Goal: Task Accomplishment & Management: Use online tool/utility

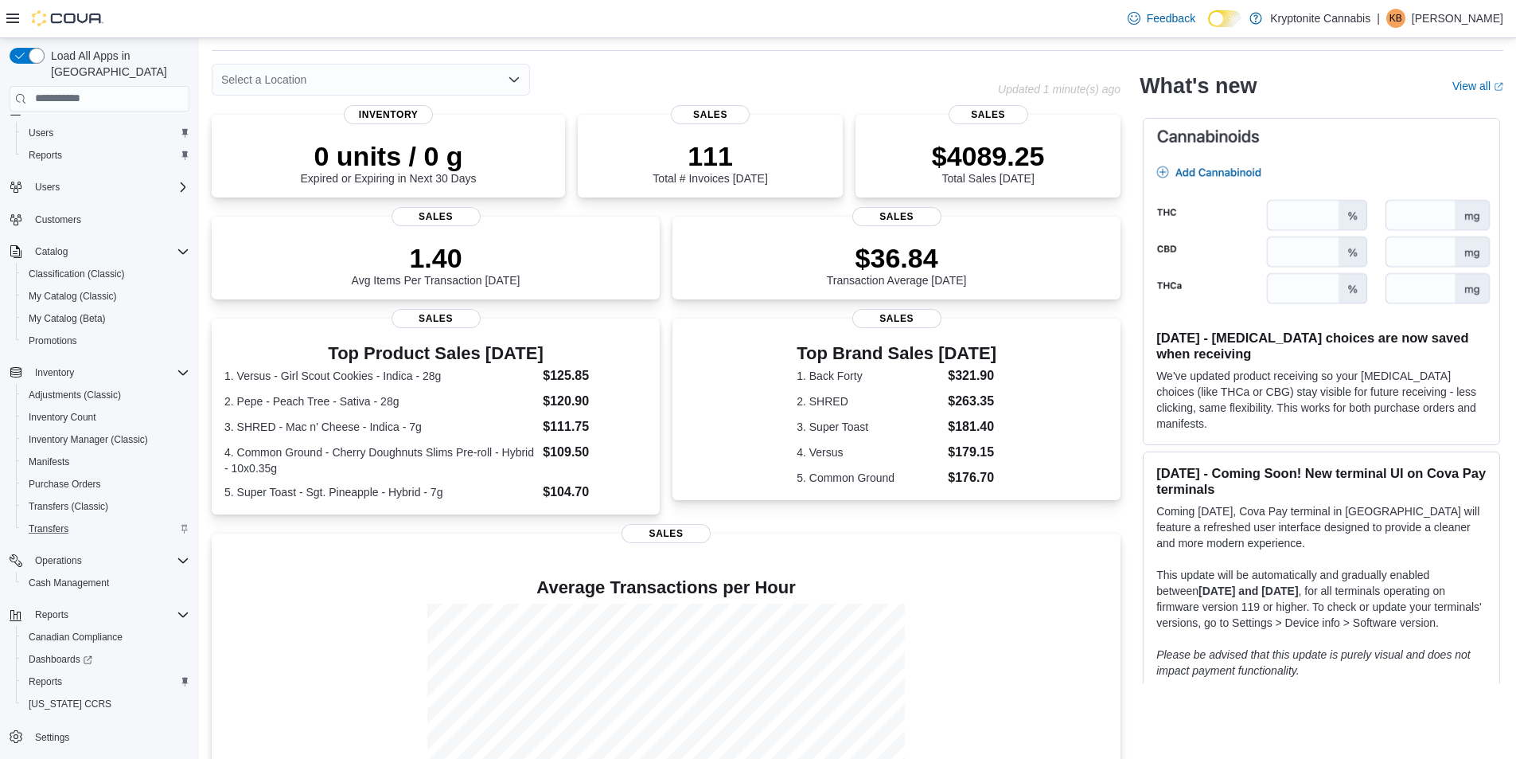
scroll to position [80, 0]
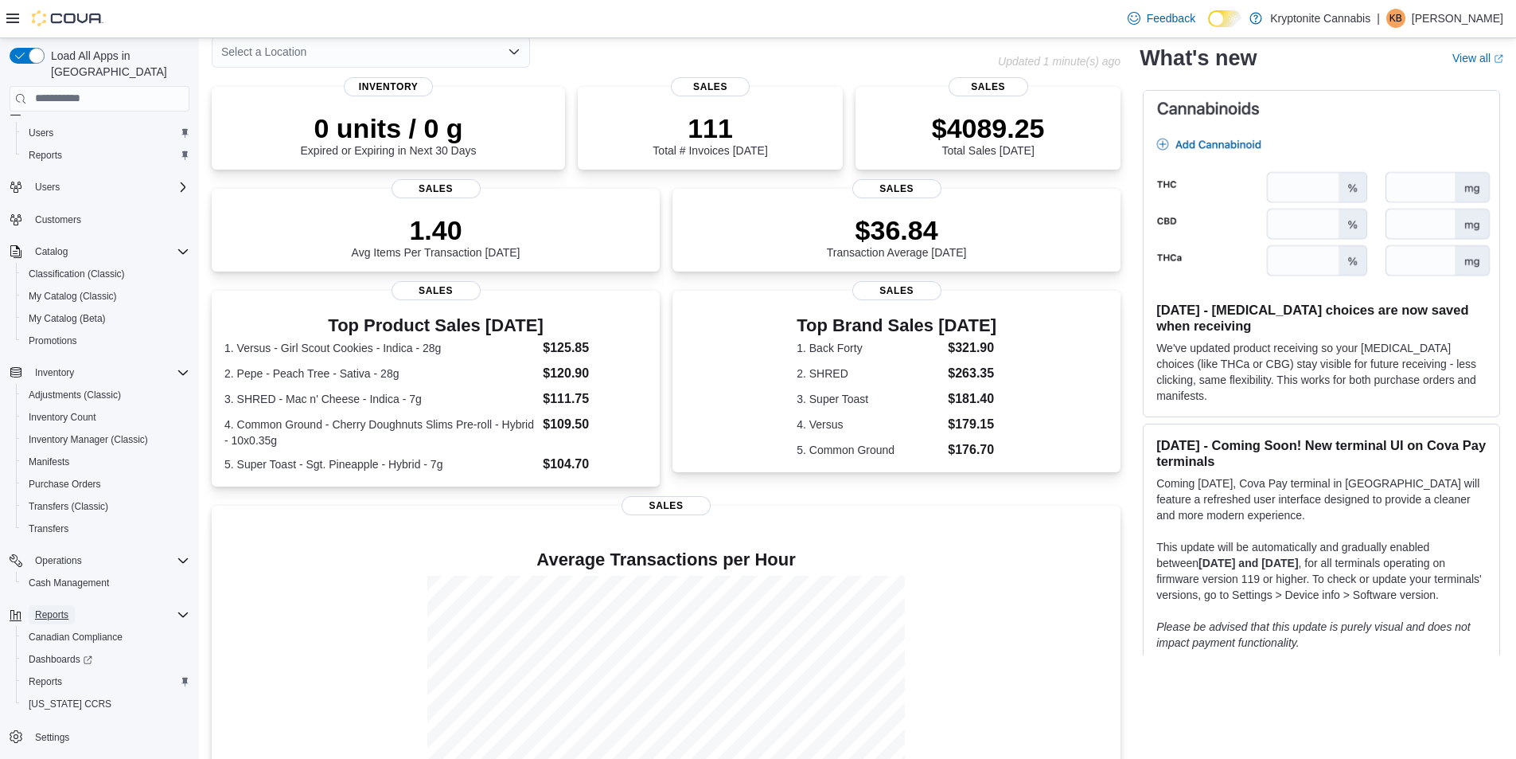
click at [46, 608] on span "Reports" at bounding box center [51, 614] width 33 height 13
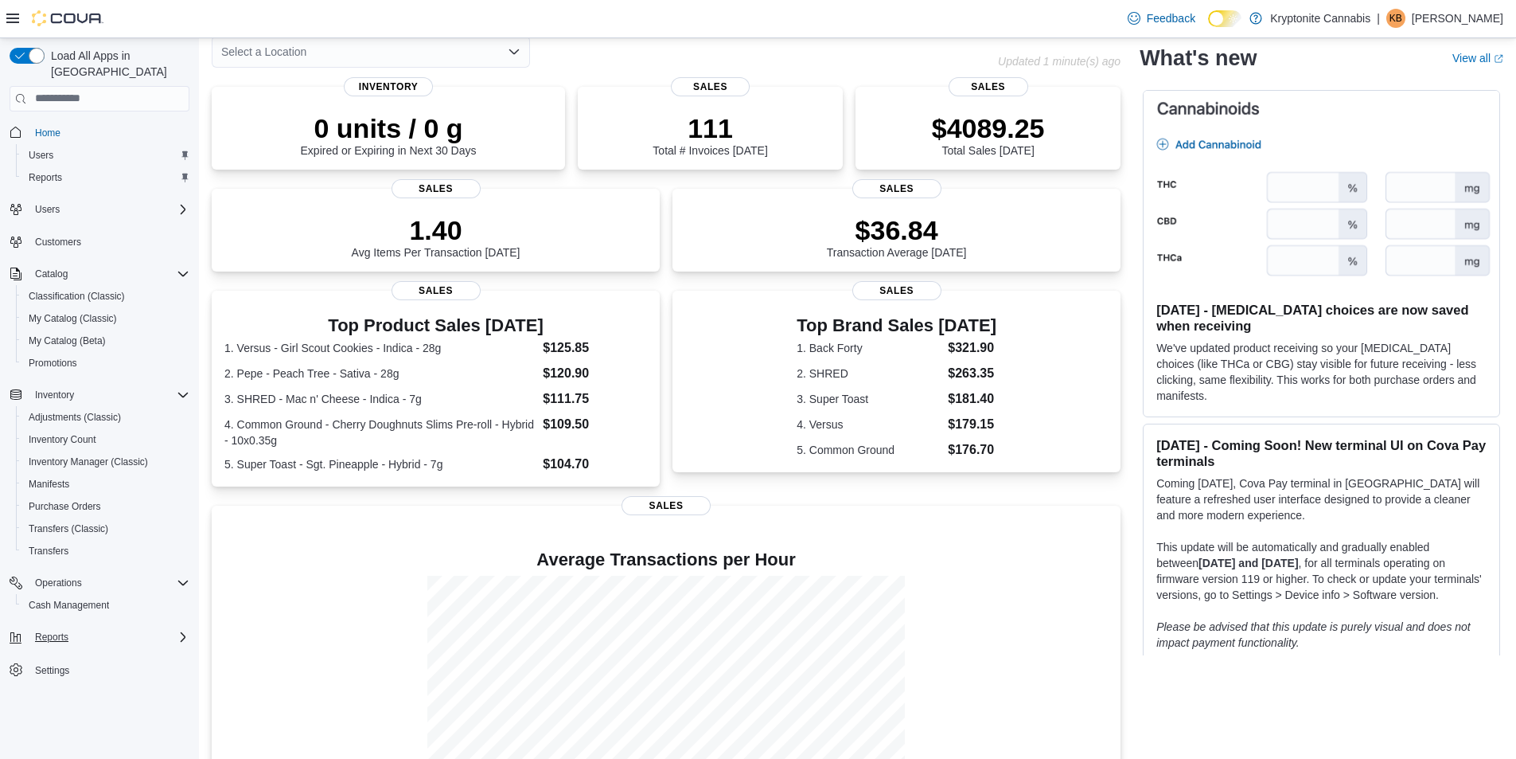
click at [158, 627] on div "Reports" at bounding box center [109, 636] width 161 height 19
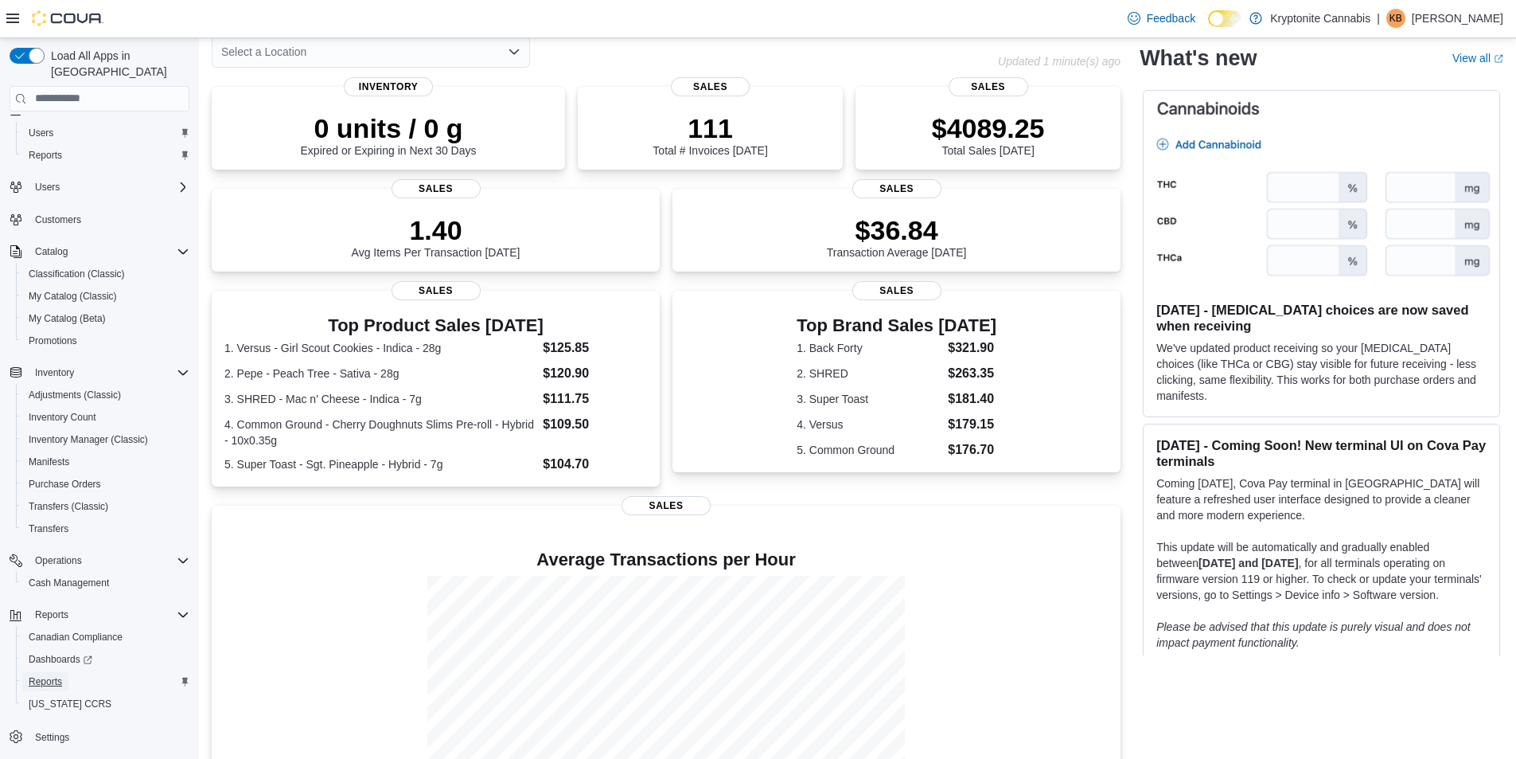
click at [41, 675] on span "Reports" at bounding box center [45, 681] width 33 height 13
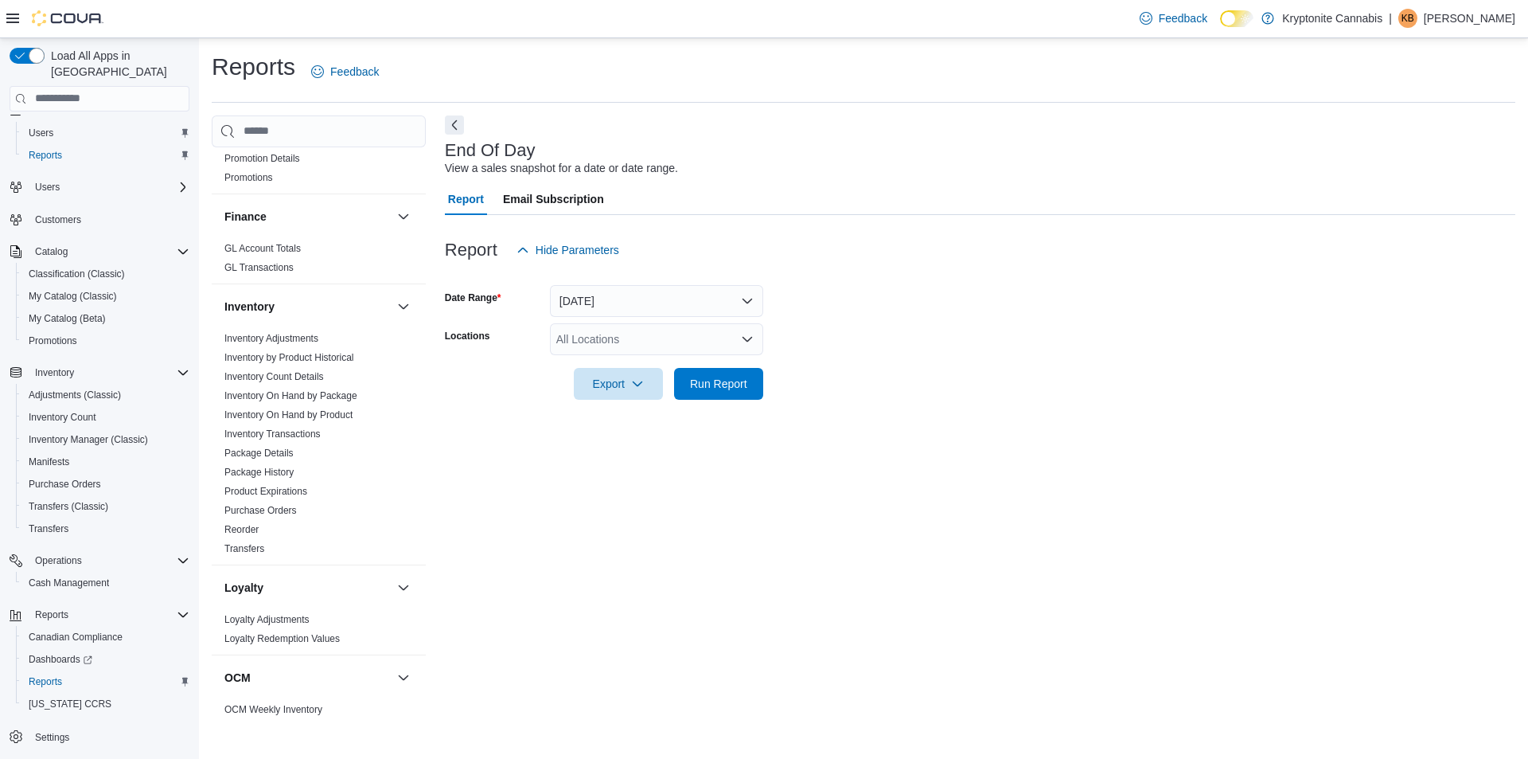
scroll to position [93, 0]
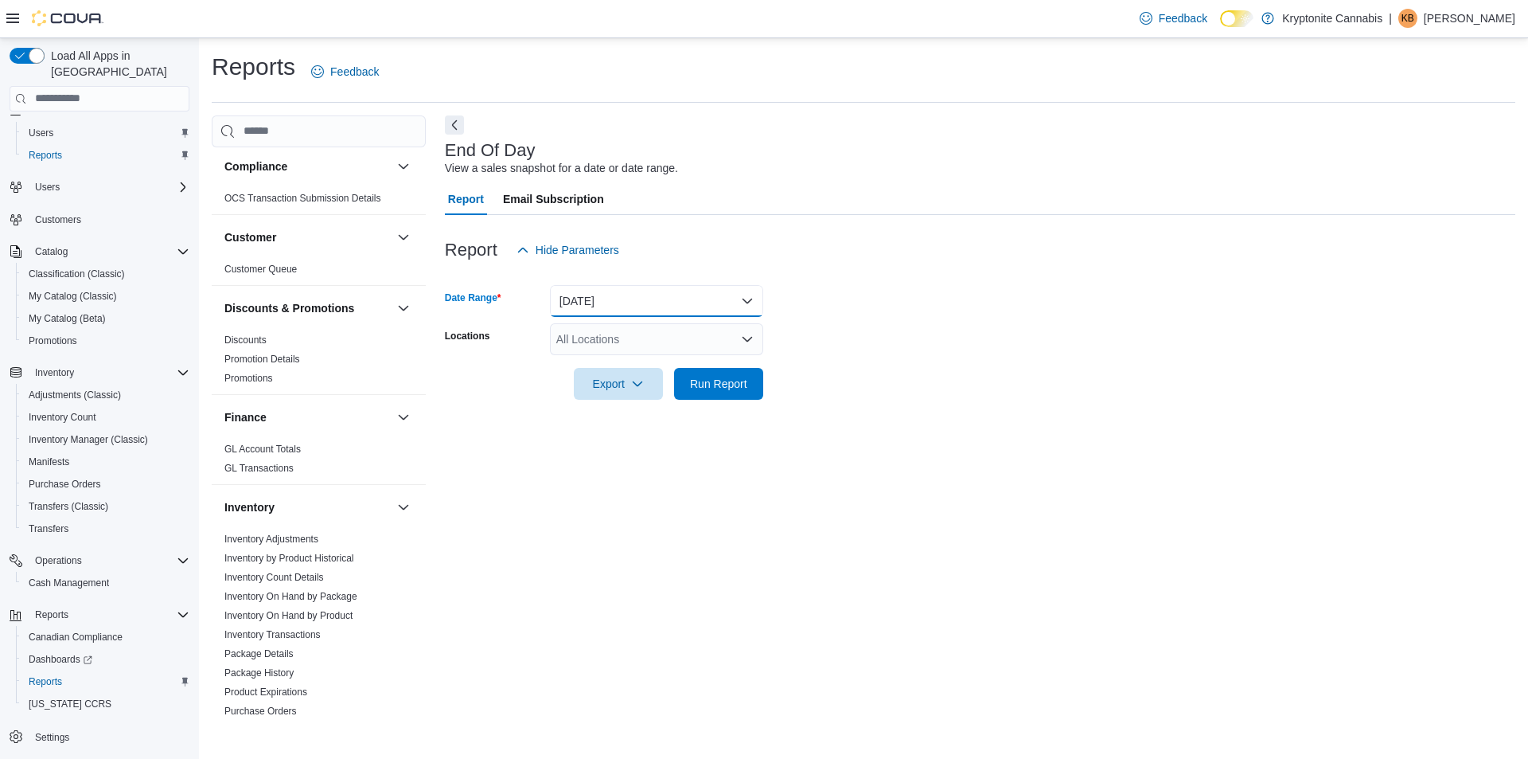
click at [591, 313] on button "[DATE]" at bounding box center [656, 301] width 213 height 32
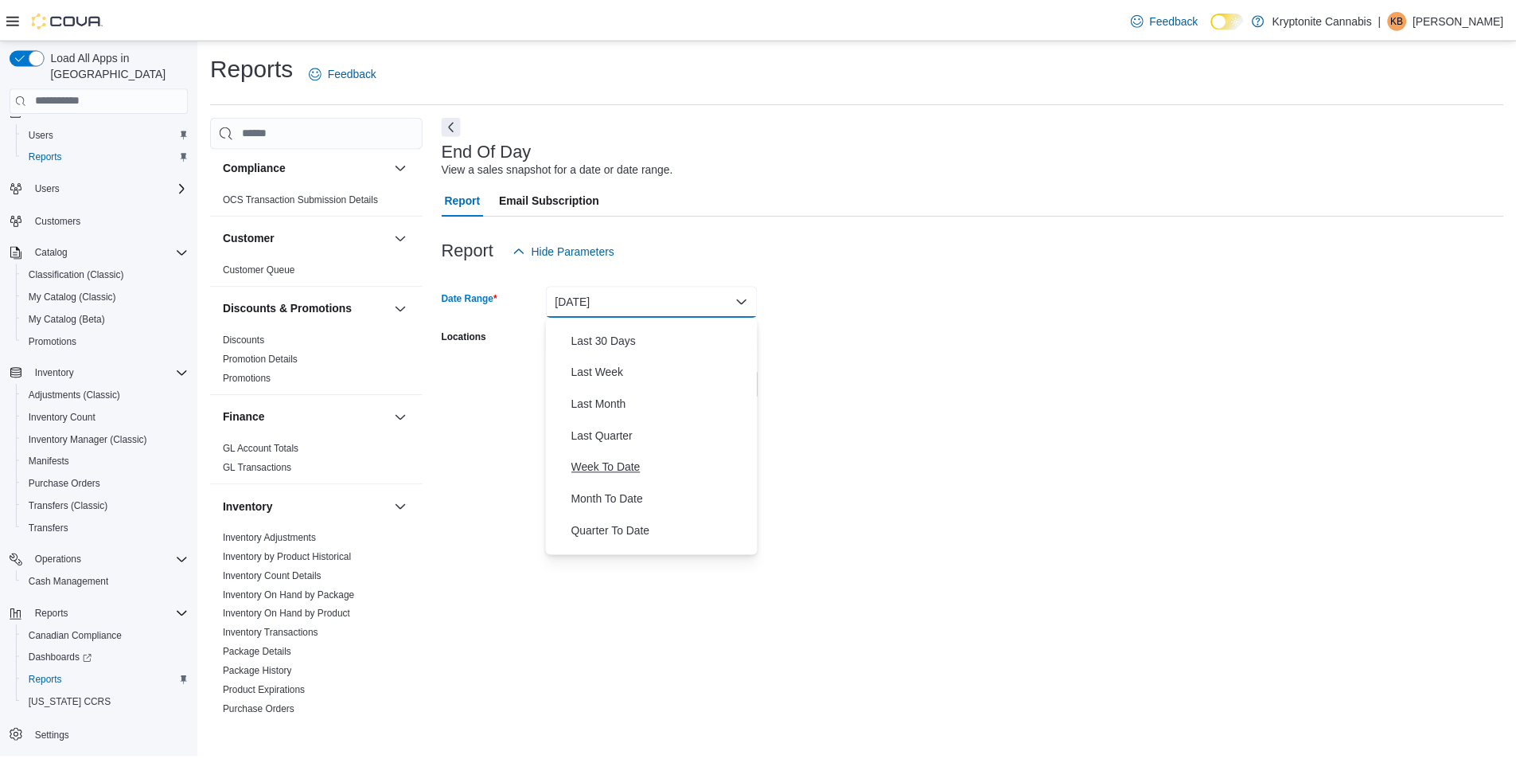
scroll to position [239, 0]
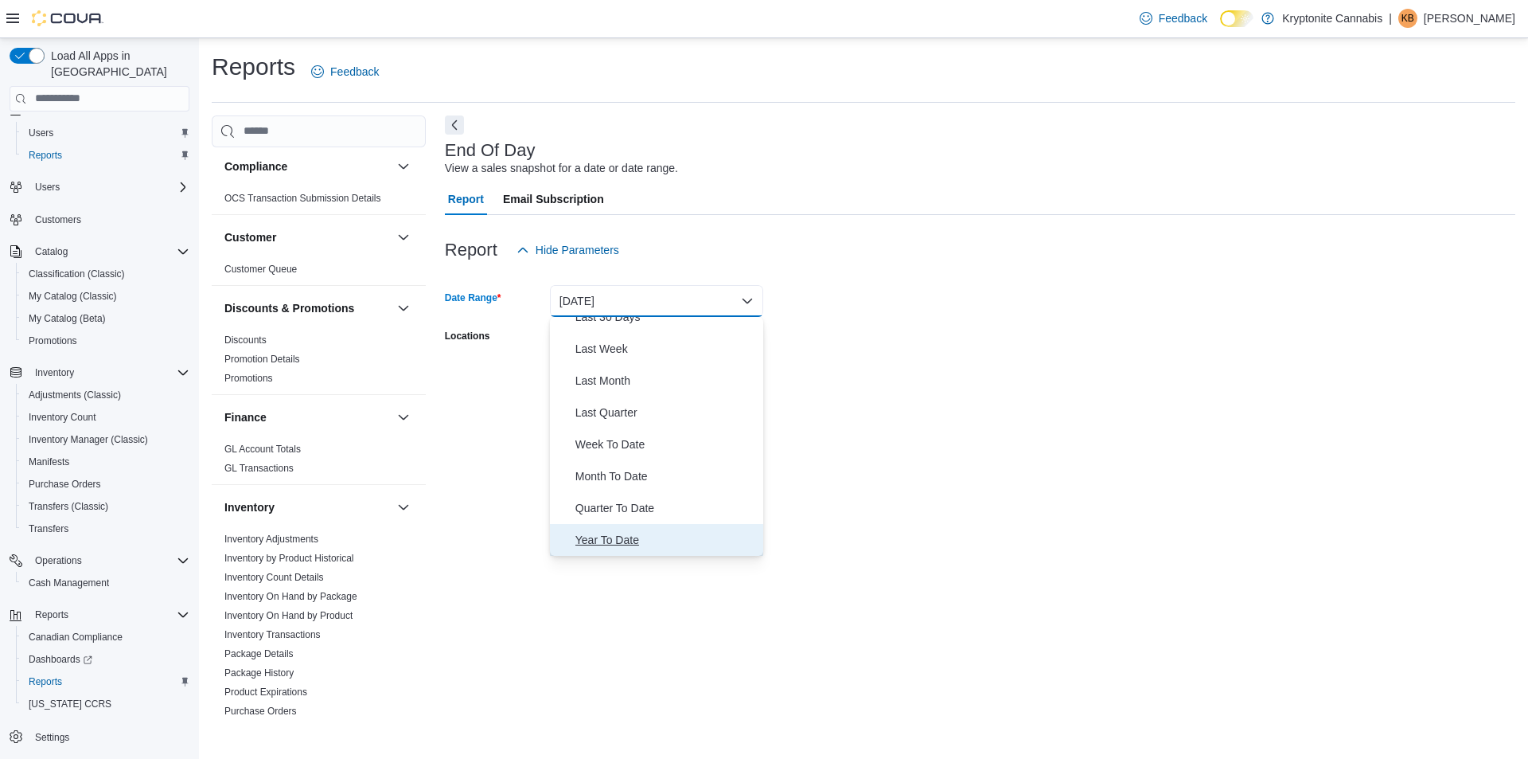
click at [635, 528] on button "Year To Date" at bounding box center [656, 540] width 213 height 32
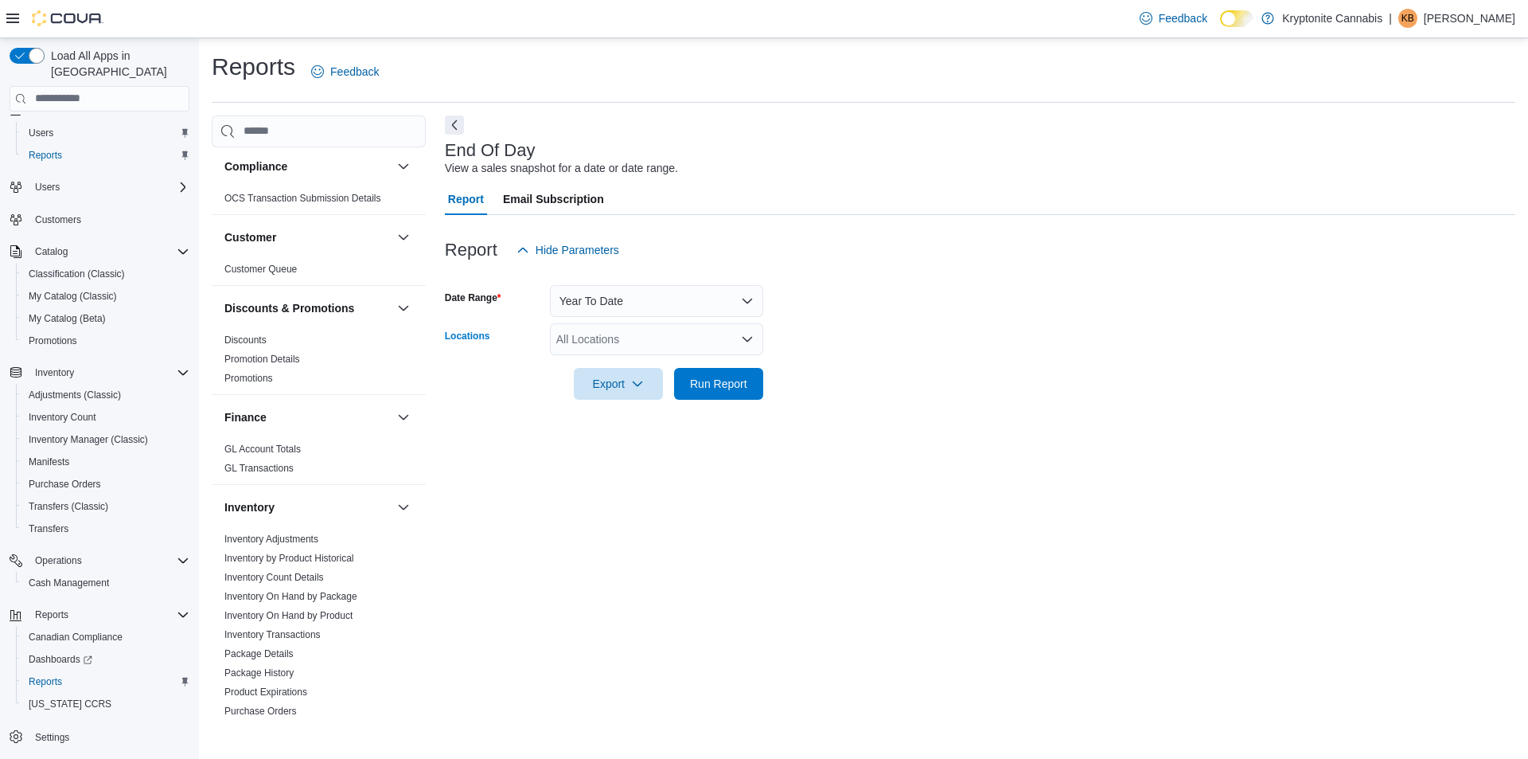
click at [591, 333] on div "All Locations" at bounding box center [656, 339] width 213 height 32
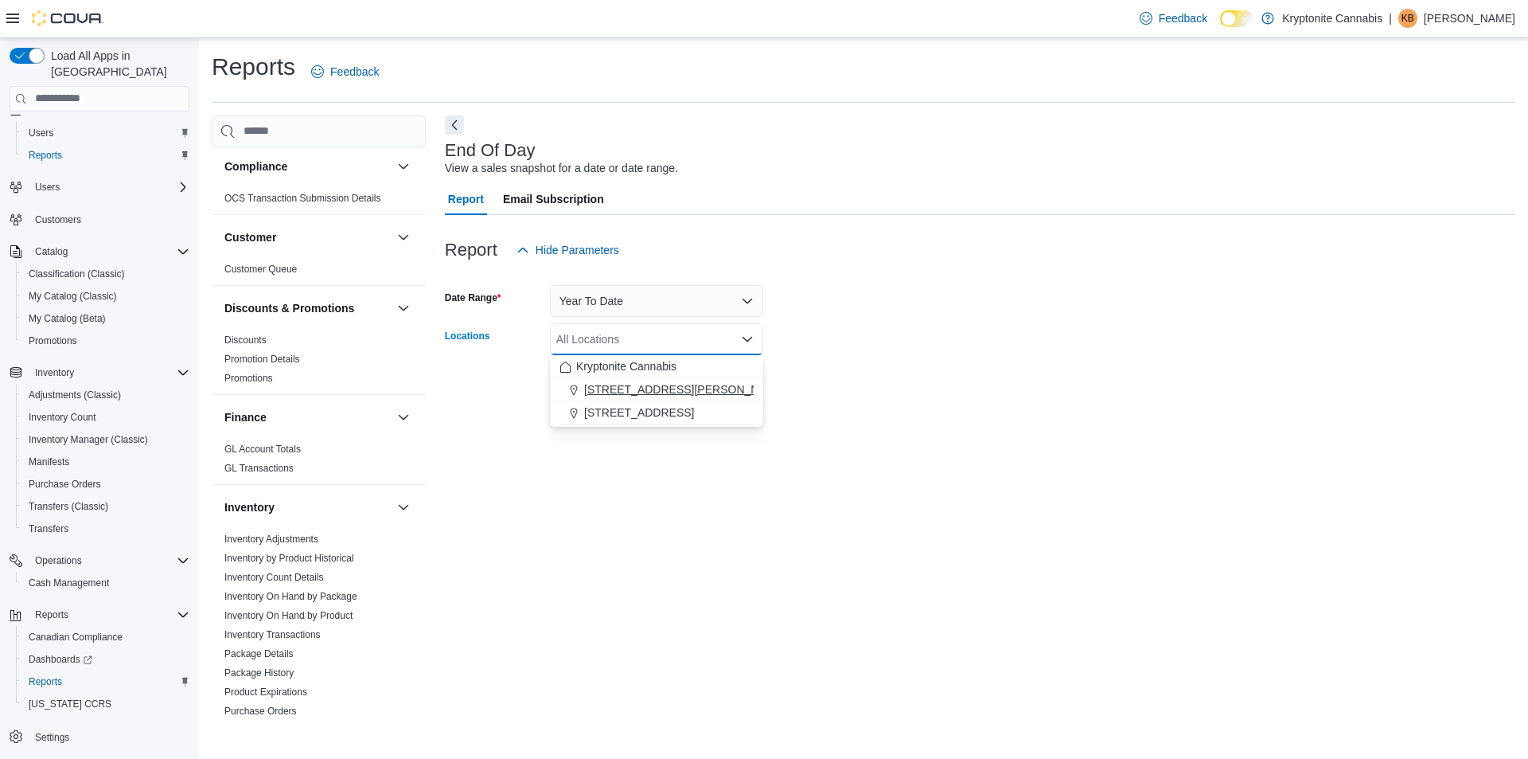
click at [623, 390] on span "[STREET_ADDRESS][PERSON_NAME]" at bounding box center [685, 389] width 202 height 16
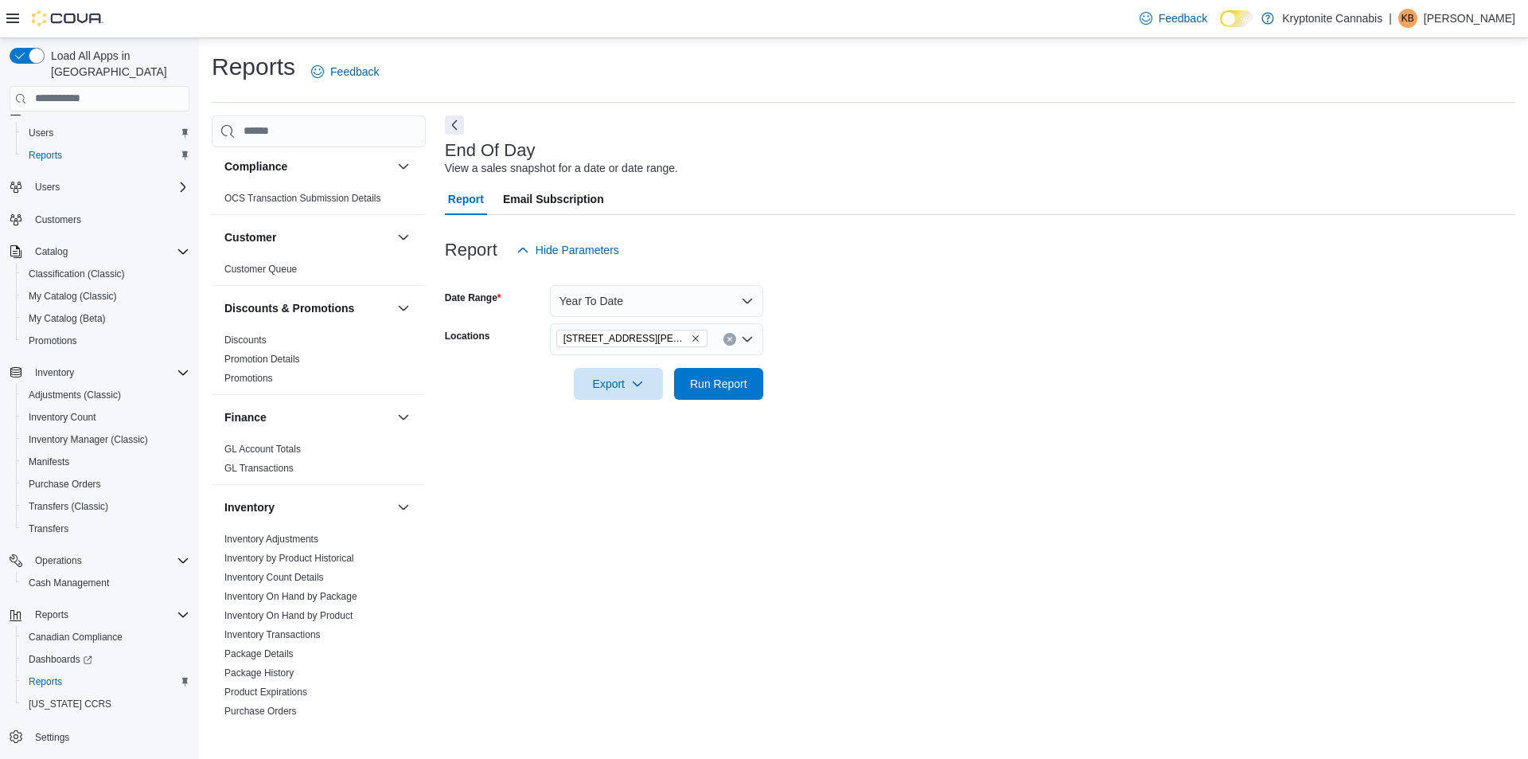
click at [773, 490] on div "End Of Day View a sales snapshot for a date or date range. Report Email Subscri…" at bounding box center [980, 415] width 1071 height 601
click at [718, 375] on span "Run Report" at bounding box center [719, 383] width 70 height 32
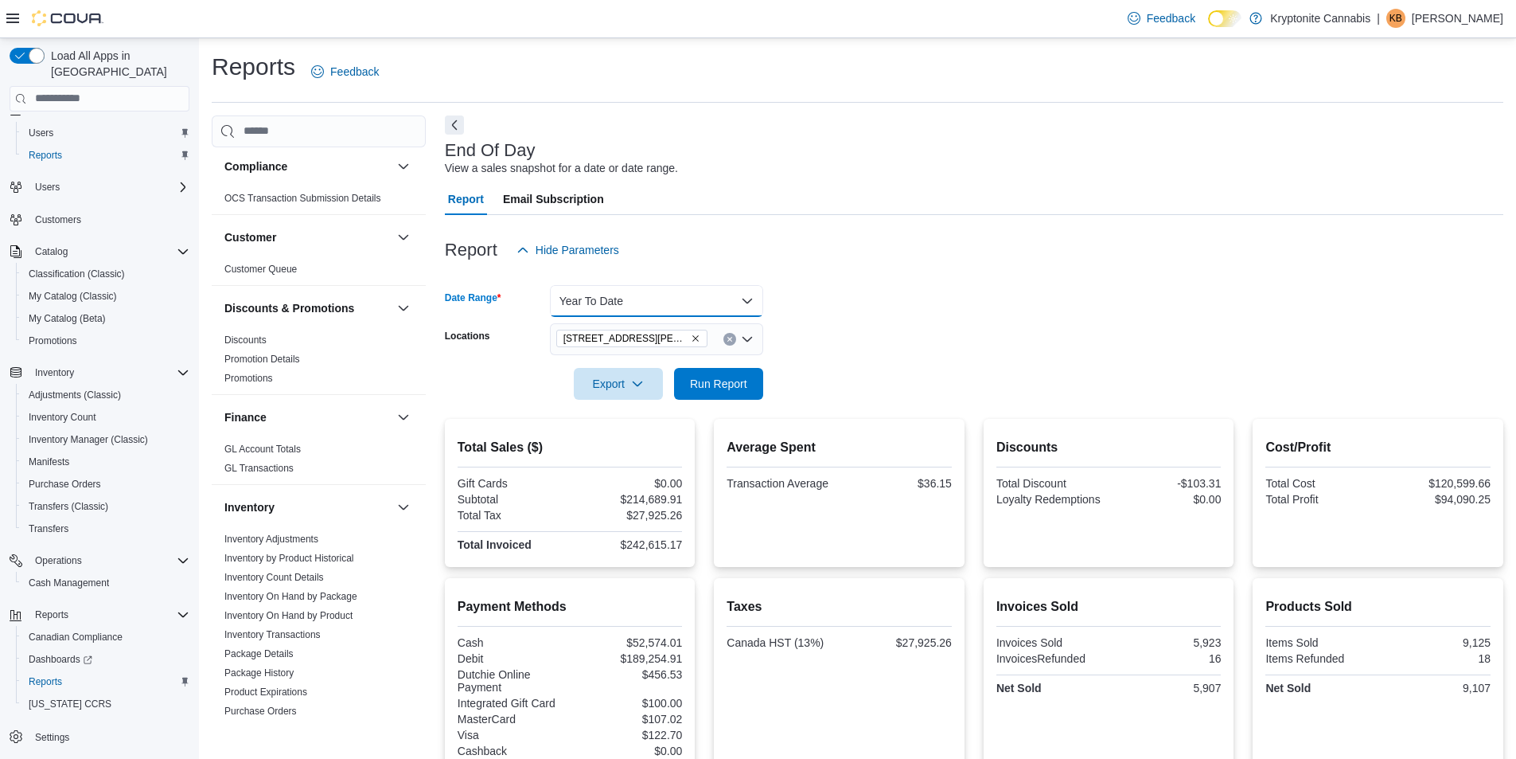
click at [630, 292] on button "Year To Date" at bounding box center [656, 301] width 213 height 32
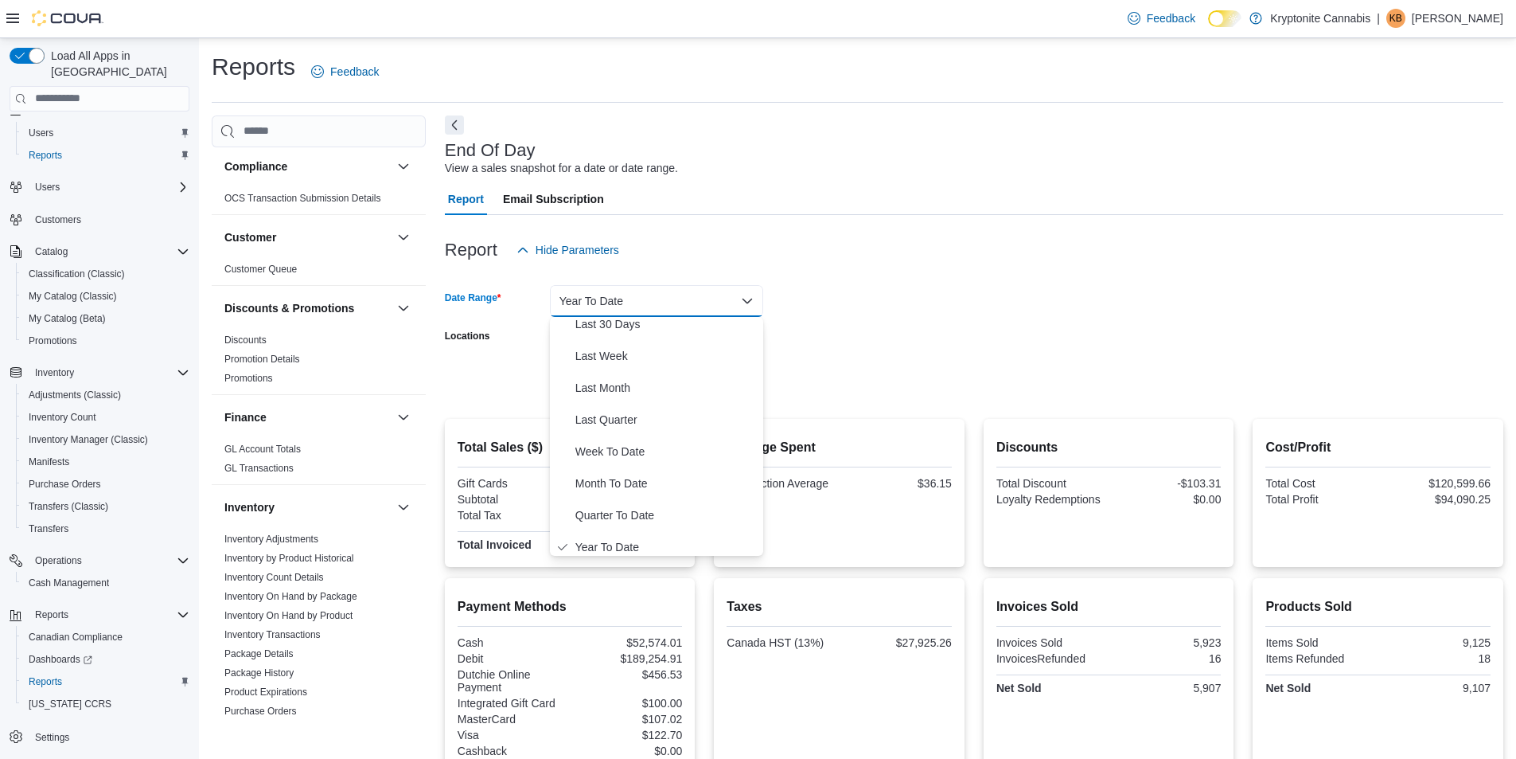
scroll to position [239, 0]
click at [620, 543] on span "Year To Date" at bounding box center [665, 539] width 181 height 19
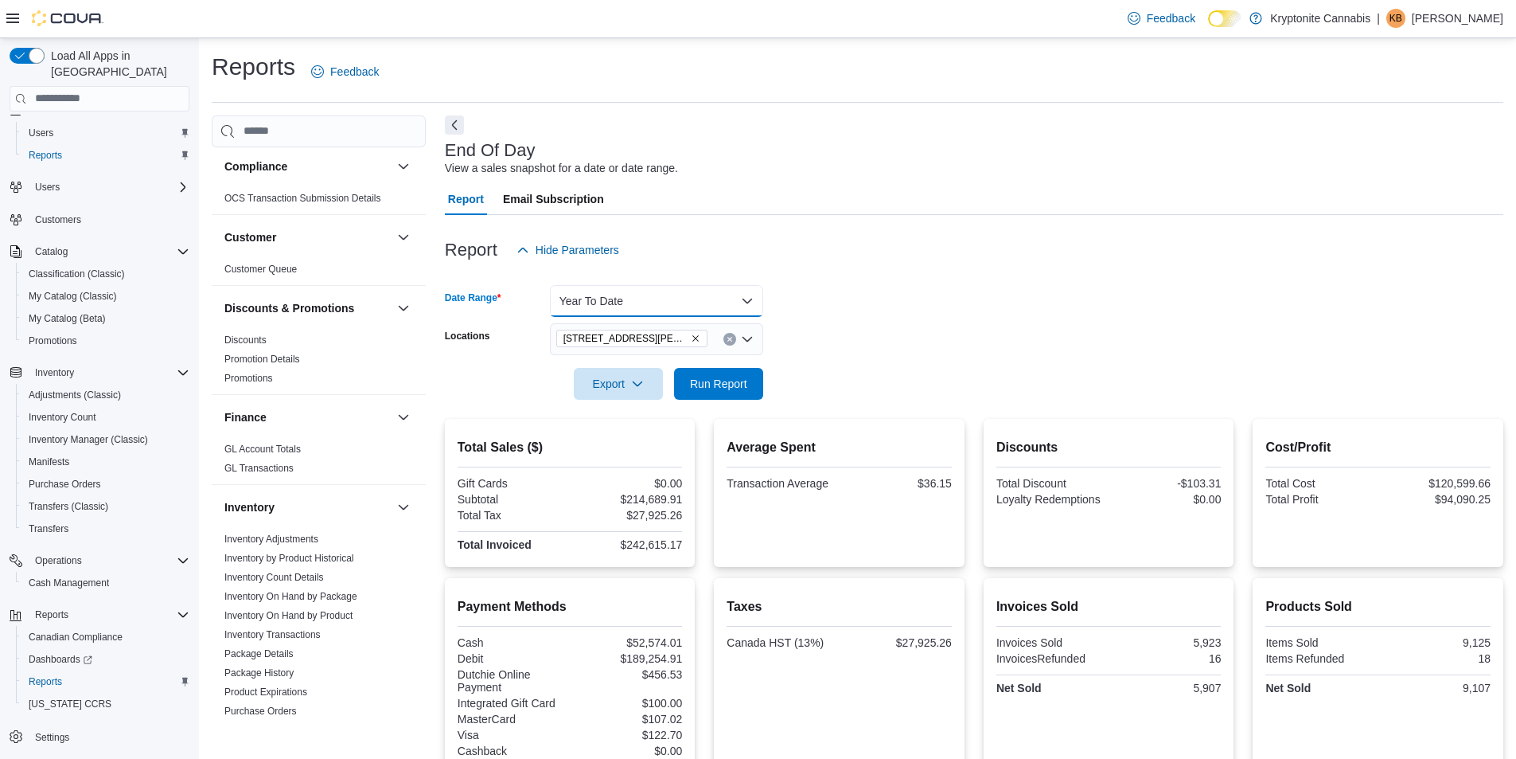
click at [659, 302] on button "Year To Date" at bounding box center [656, 301] width 213 height 32
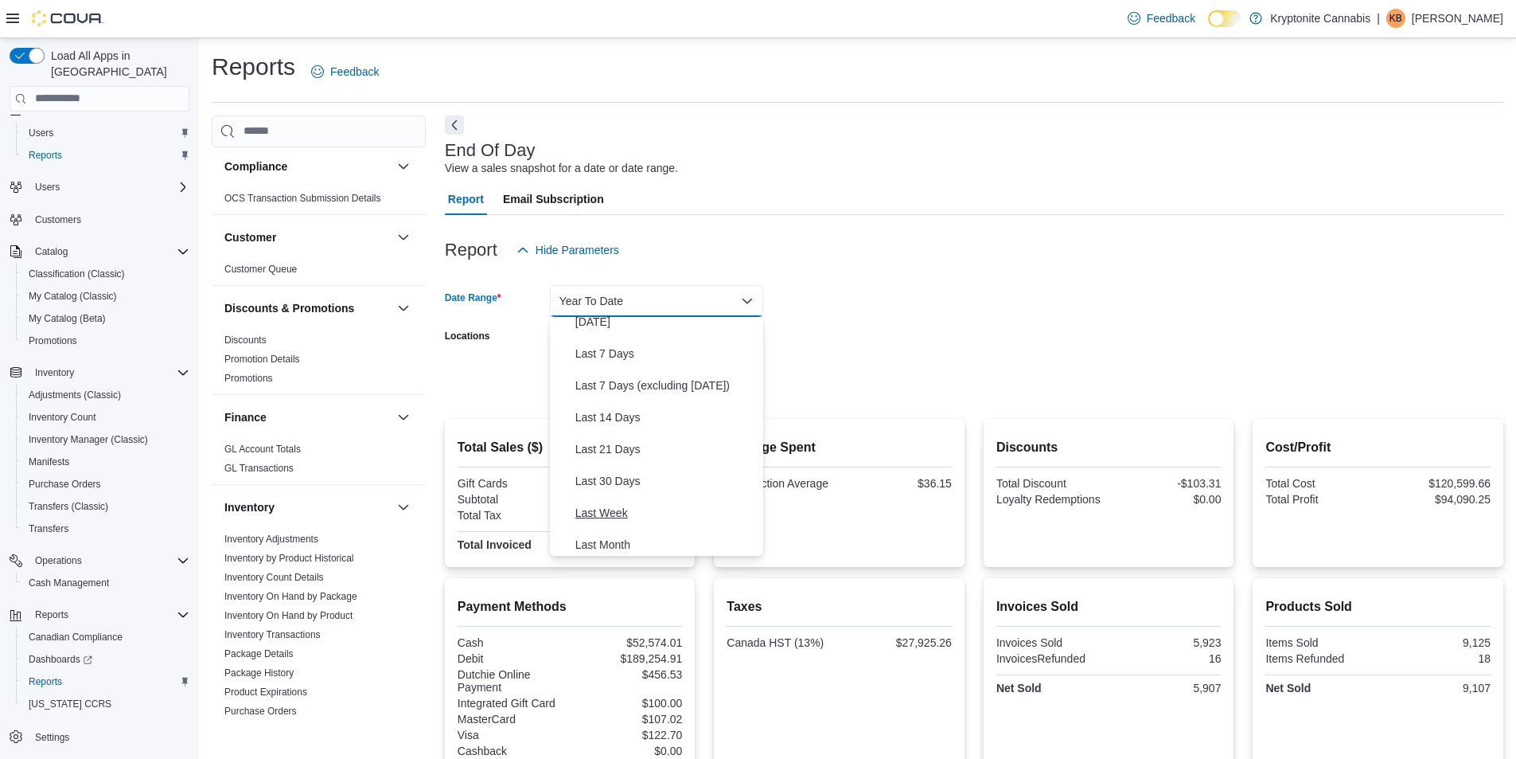
scroll to position [0, 0]
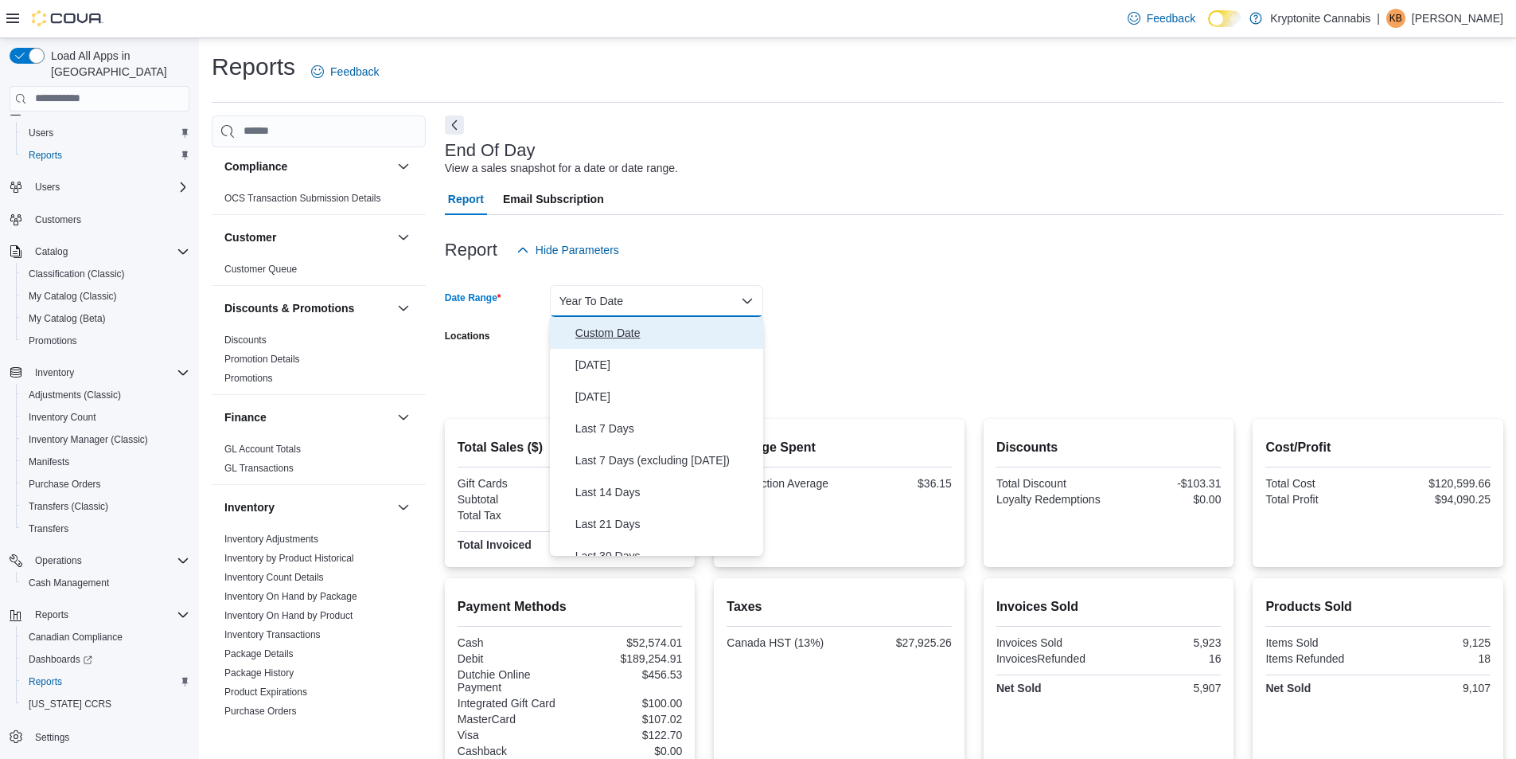
click at [610, 331] on span "Custom Date" at bounding box center [665, 332] width 181 height 19
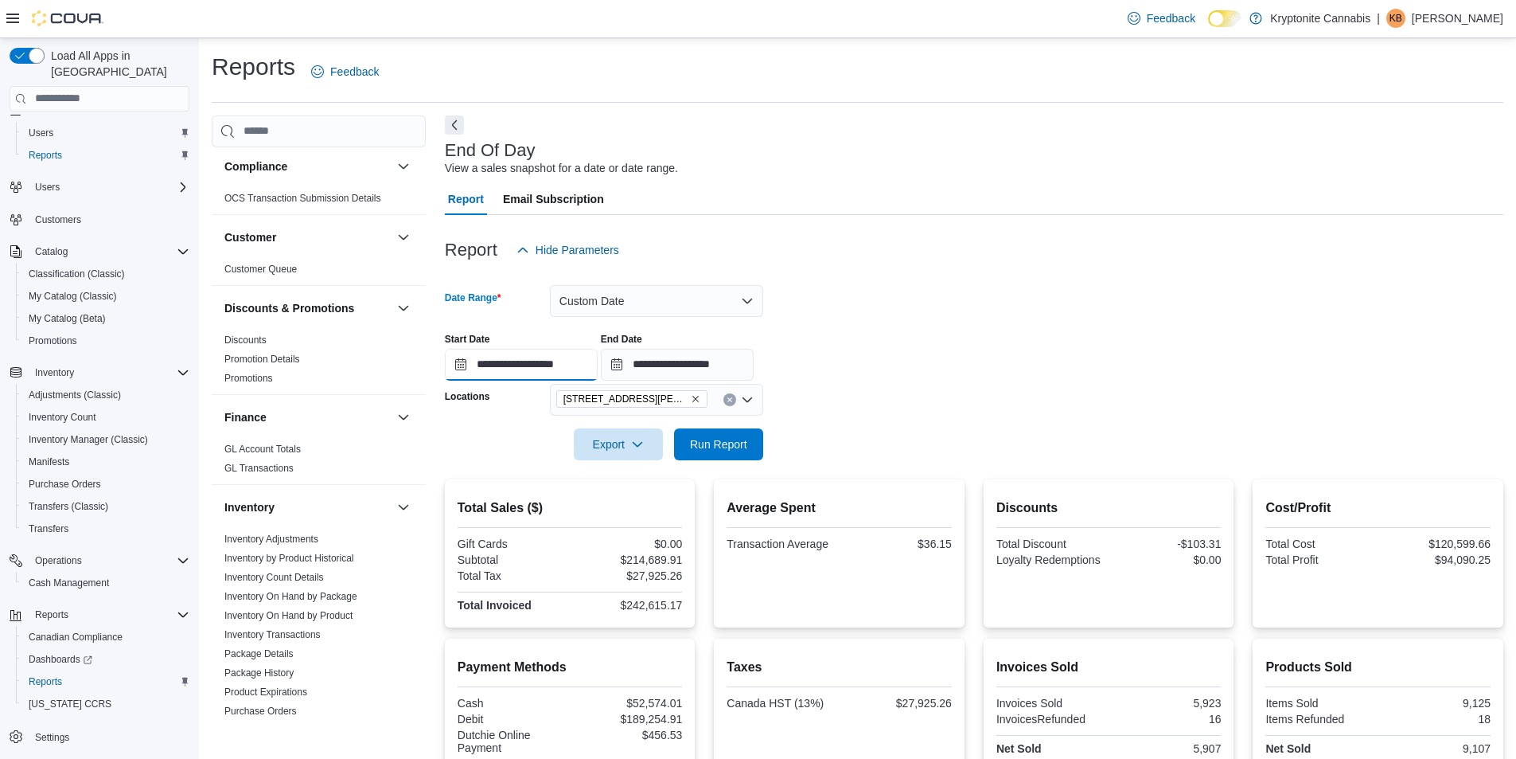
click at [460, 361] on input "**********" at bounding box center [521, 365] width 153 height 32
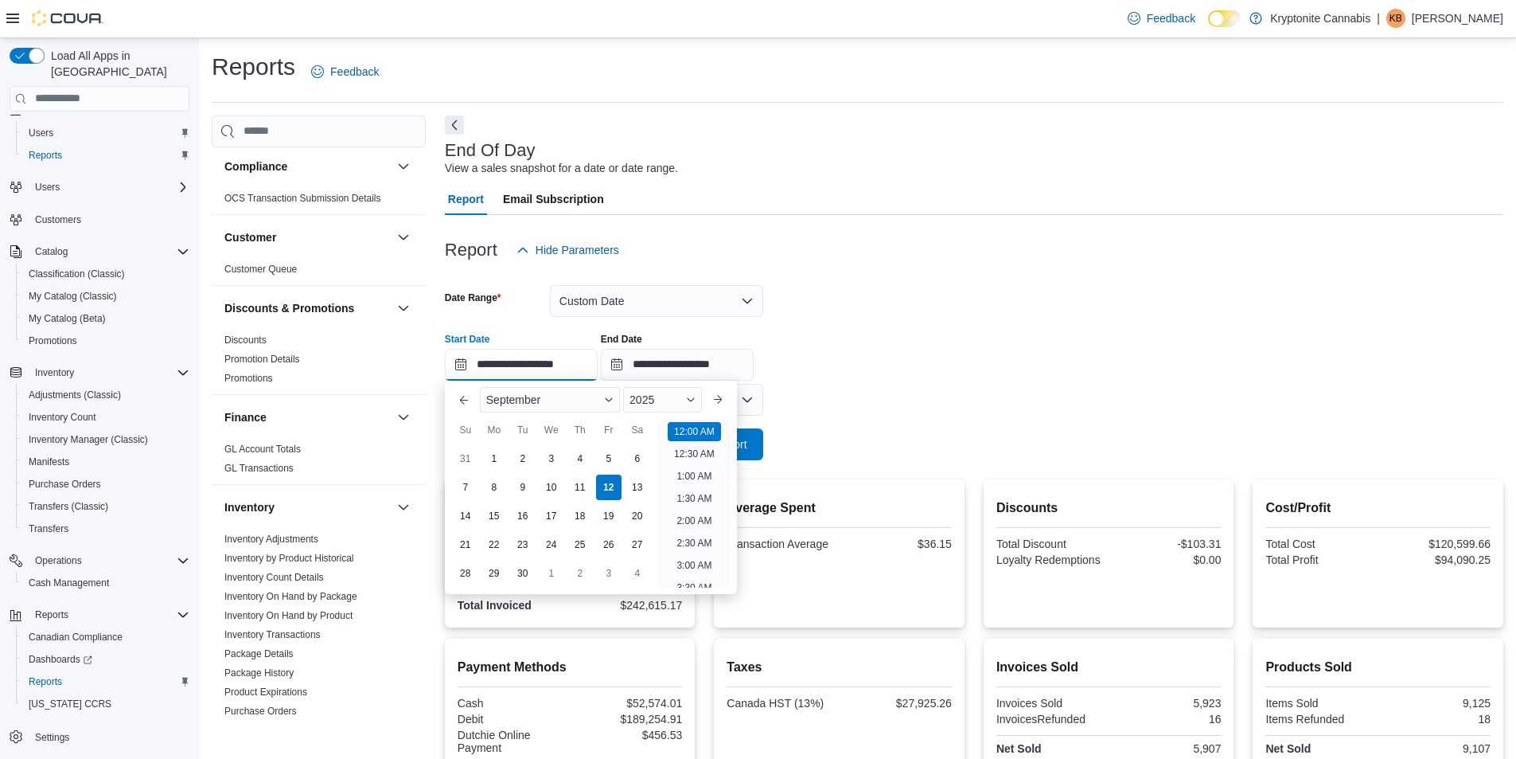
scroll to position [49, 0]
click at [660, 399] on div "2025" at bounding box center [662, 399] width 79 height 25
click at [666, 548] on div "2024" at bounding box center [662, 550] width 73 height 19
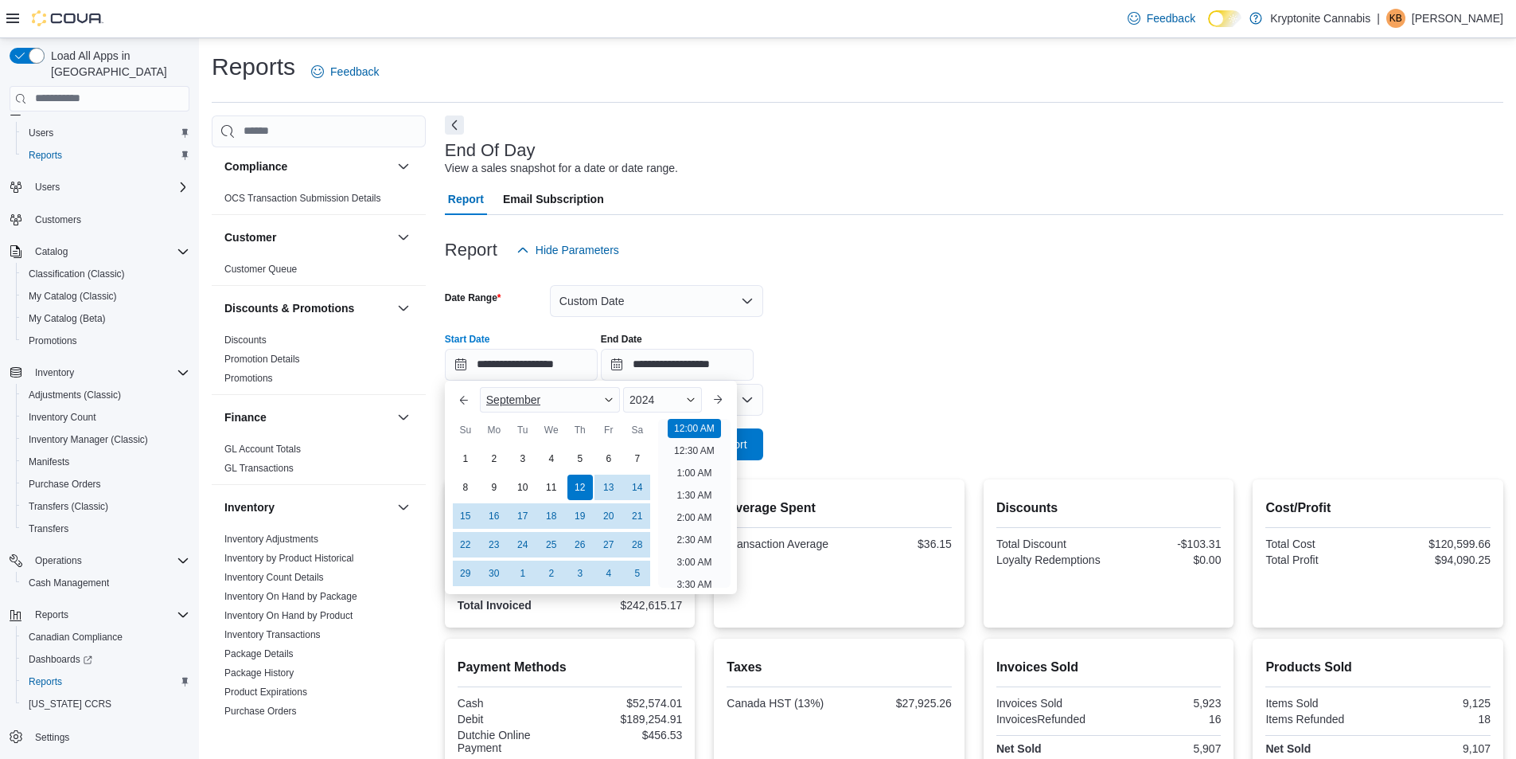
click at [517, 400] on span "September" at bounding box center [513, 399] width 54 height 13
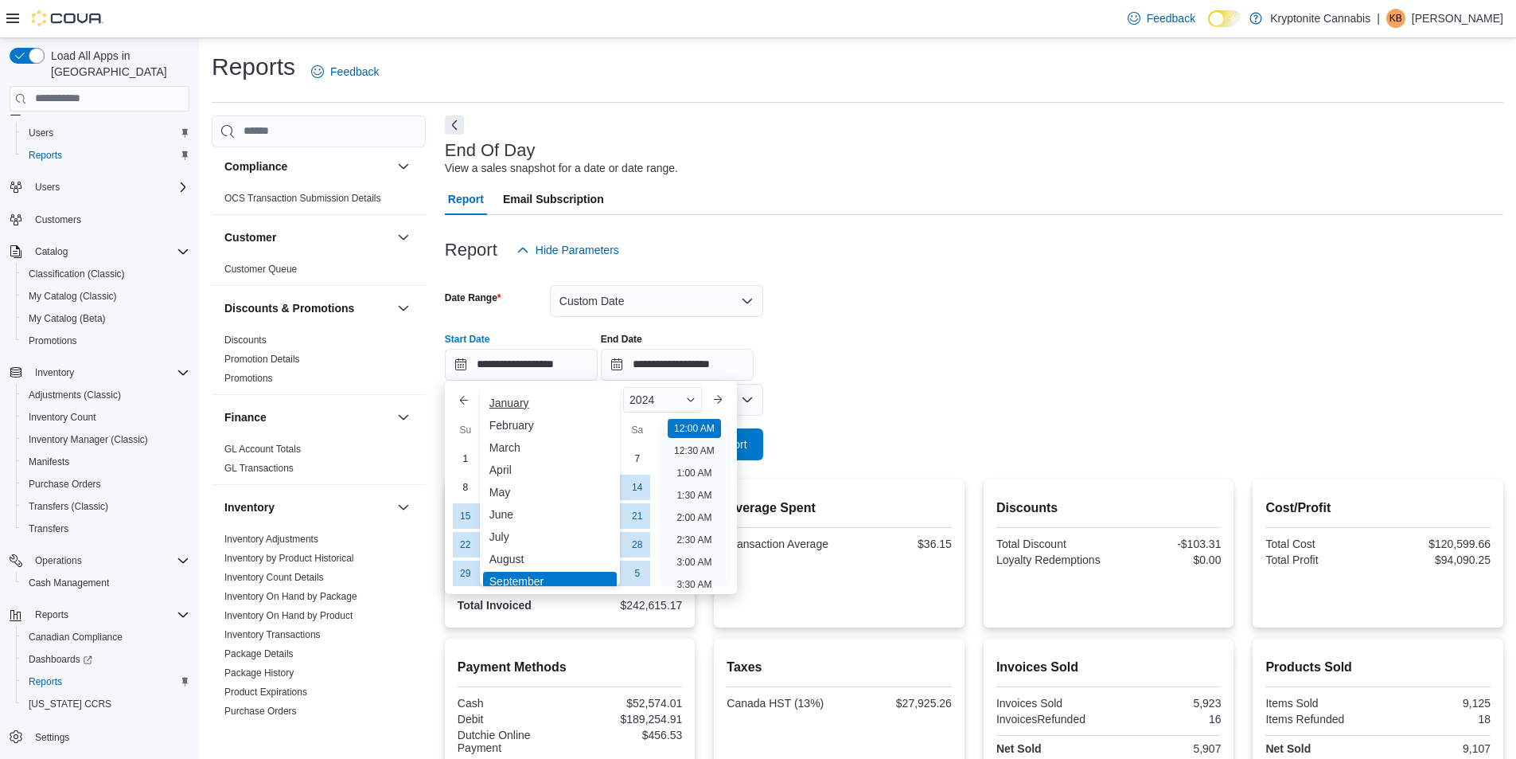
click at [523, 402] on div "January" at bounding box center [550, 402] width 134 height 19
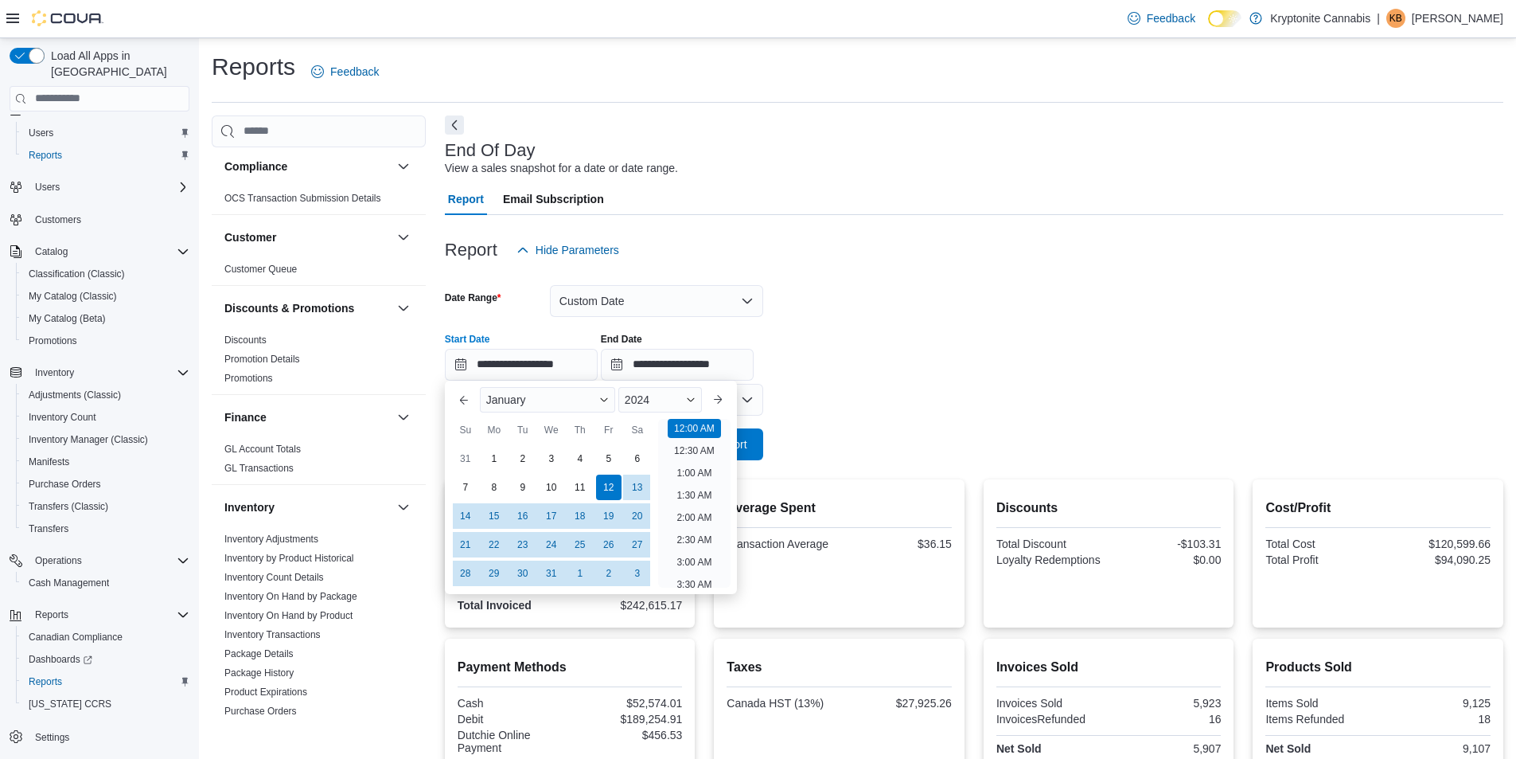
click at [852, 376] on div "**********" at bounding box center [974, 350] width 1059 height 60
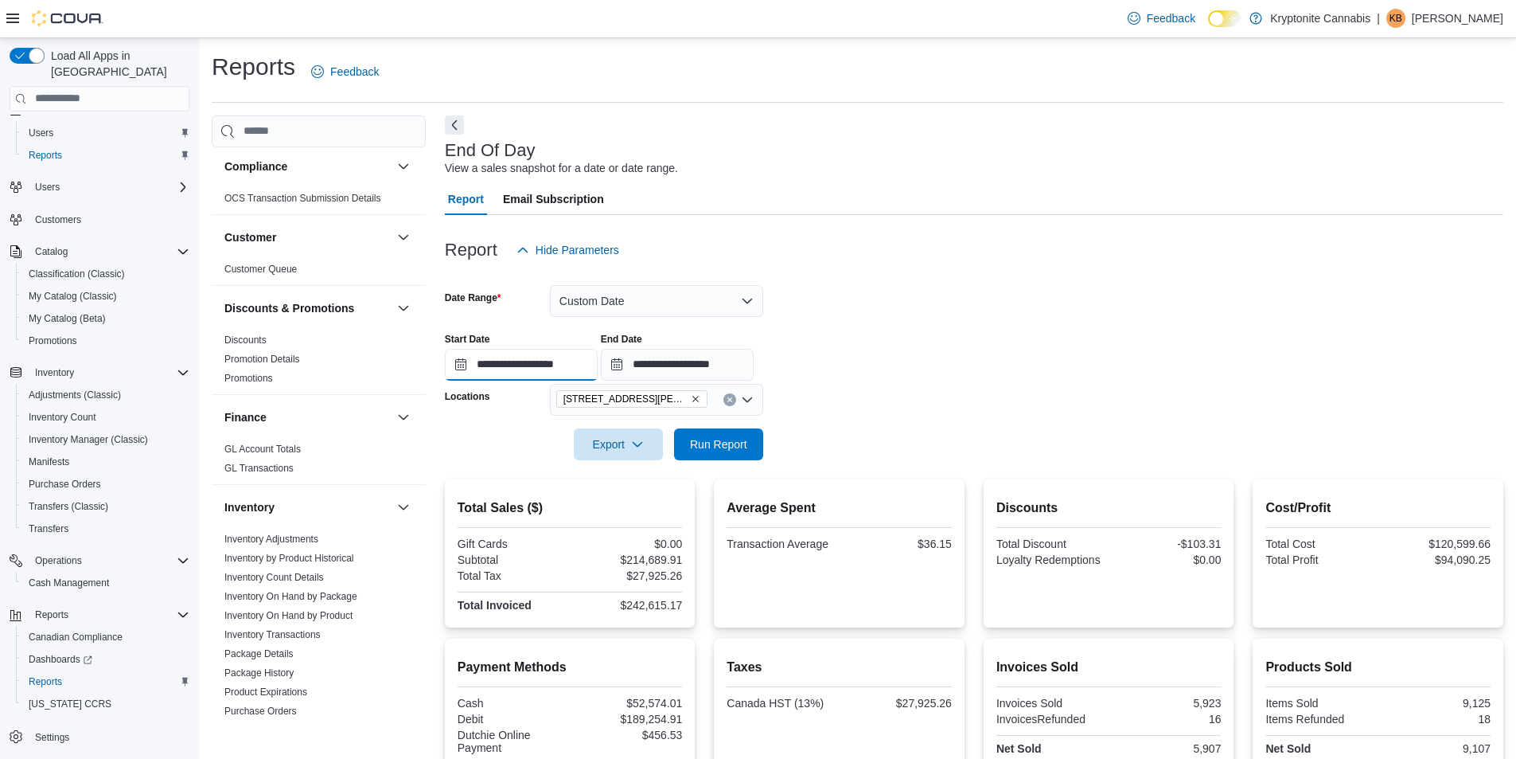
click at [497, 366] on input "**********" at bounding box center [521, 365] width 153 height 32
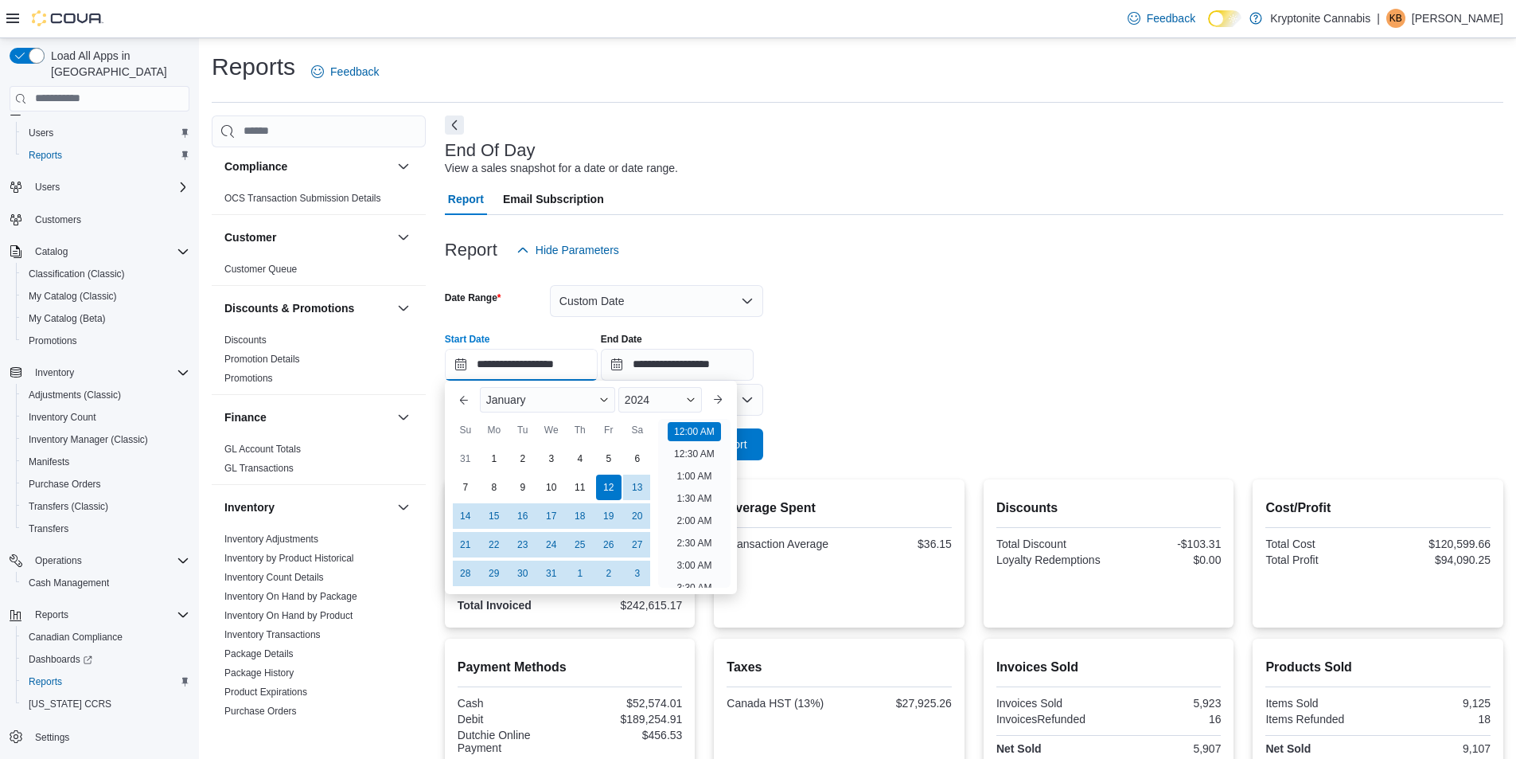
scroll to position [49, 0]
click at [498, 458] on div "1" at bounding box center [494, 458] width 28 height 28
type input "**********"
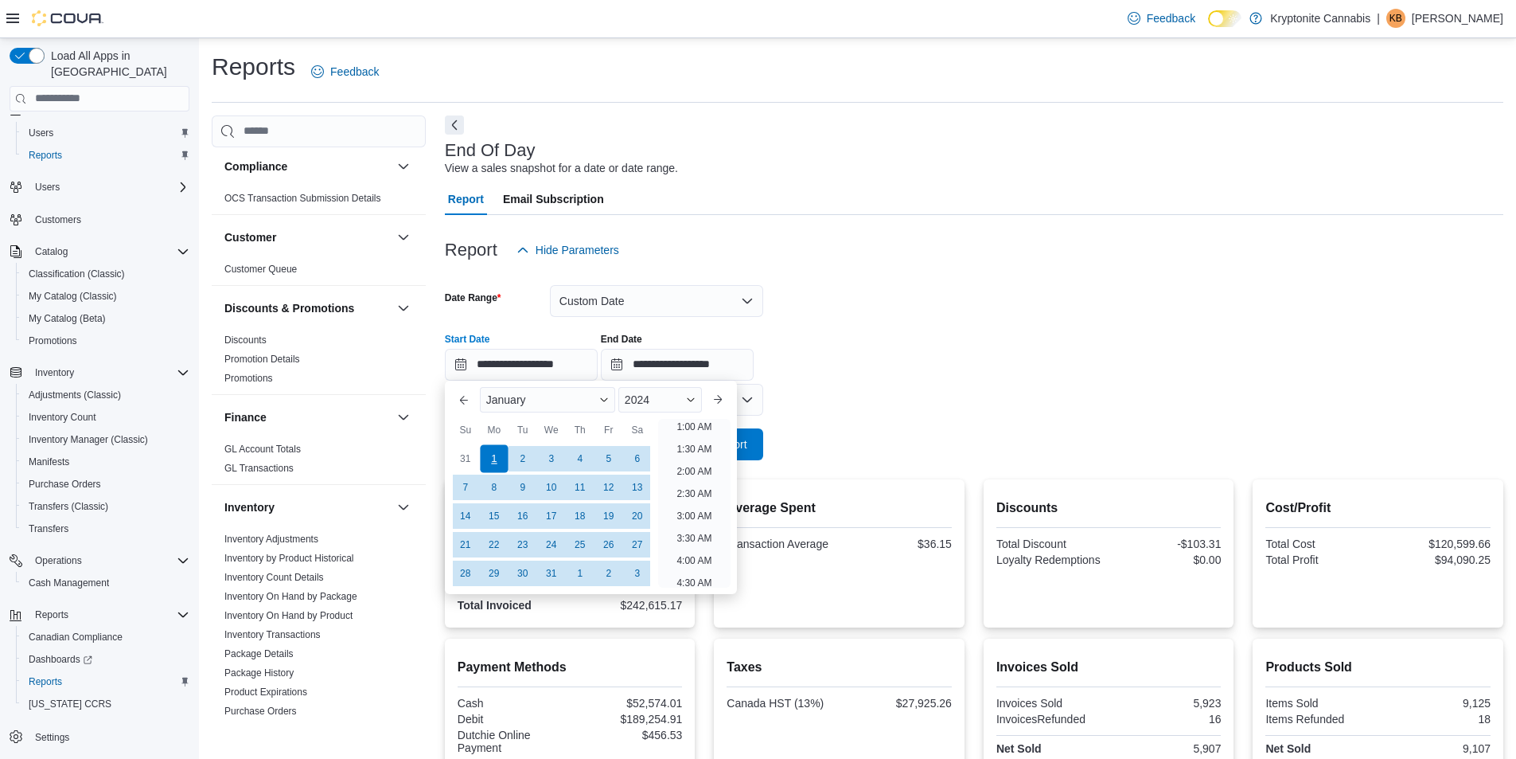
scroll to position [3, 0]
click at [837, 418] on div at bounding box center [974, 421] width 1059 height 13
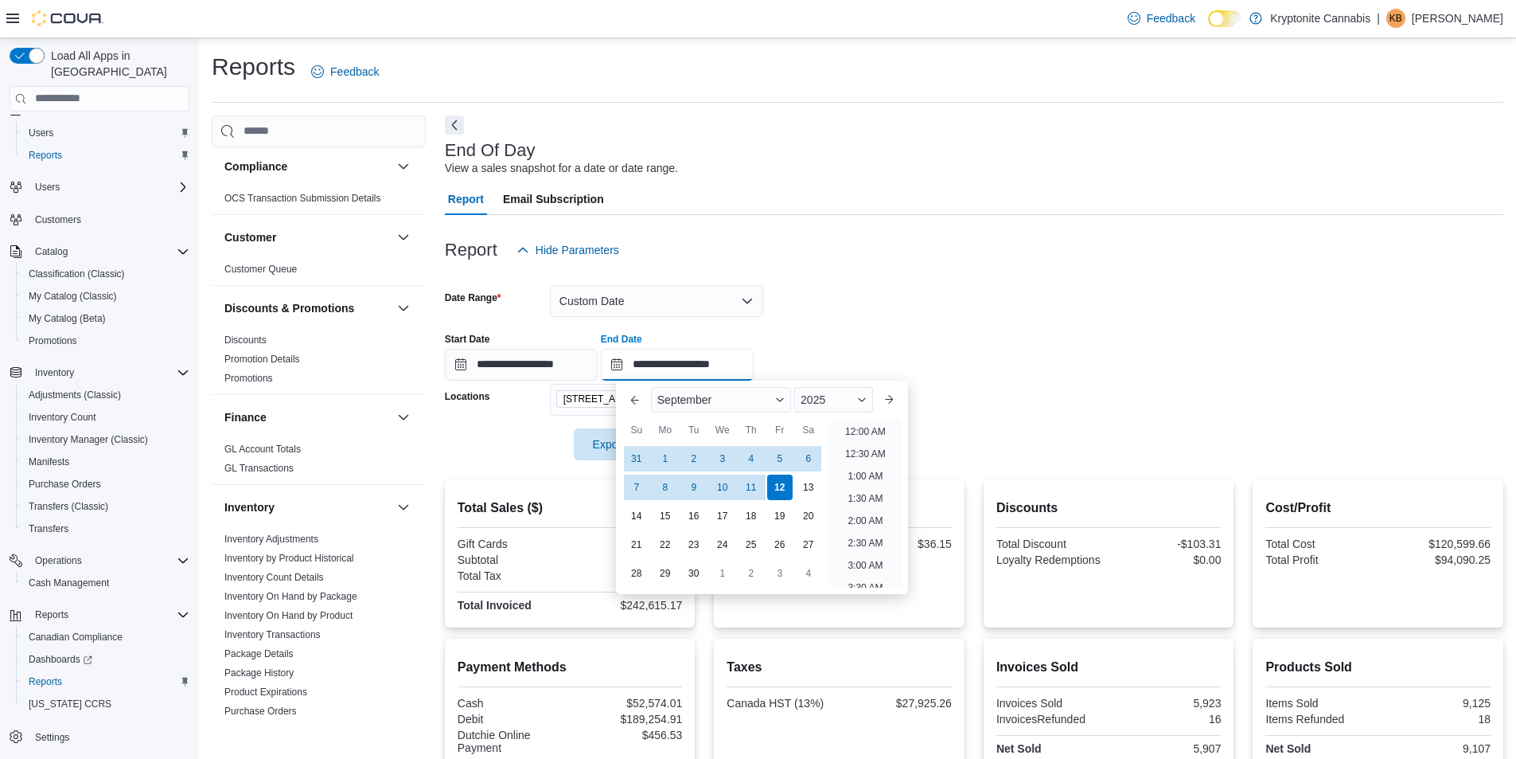
click at [683, 361] on input "**********" at bounding box center [677, 365] width 153 height 32
click at [842, 392] on div "2025" at bounding box center [833, 399] width 79 height 25
click at [813, 549] on div "2024" at bounding box center [834, 550] width 73 height 19
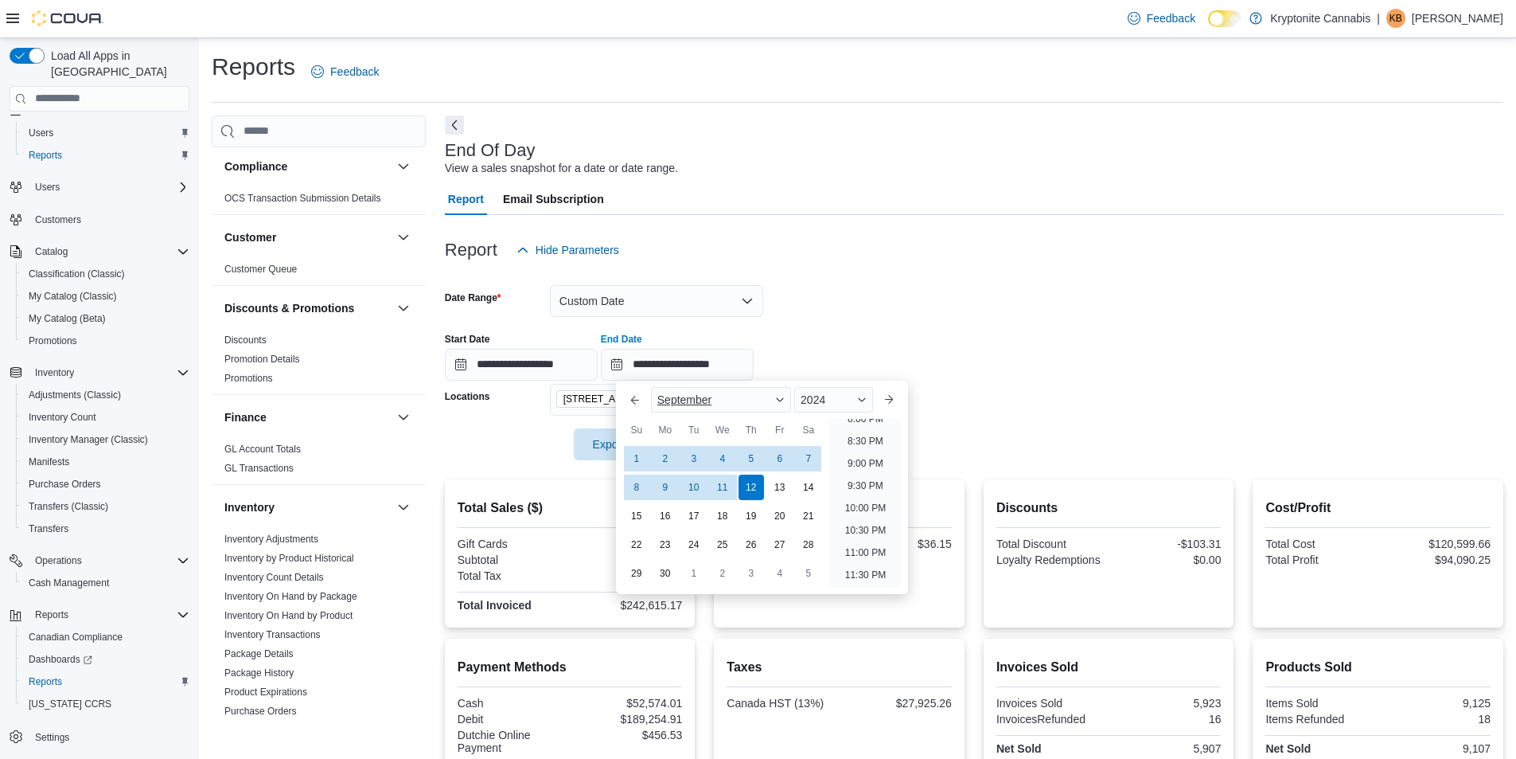
click at [685, 392] on div "September" at bounding box center [721, 399] width 140 height 25
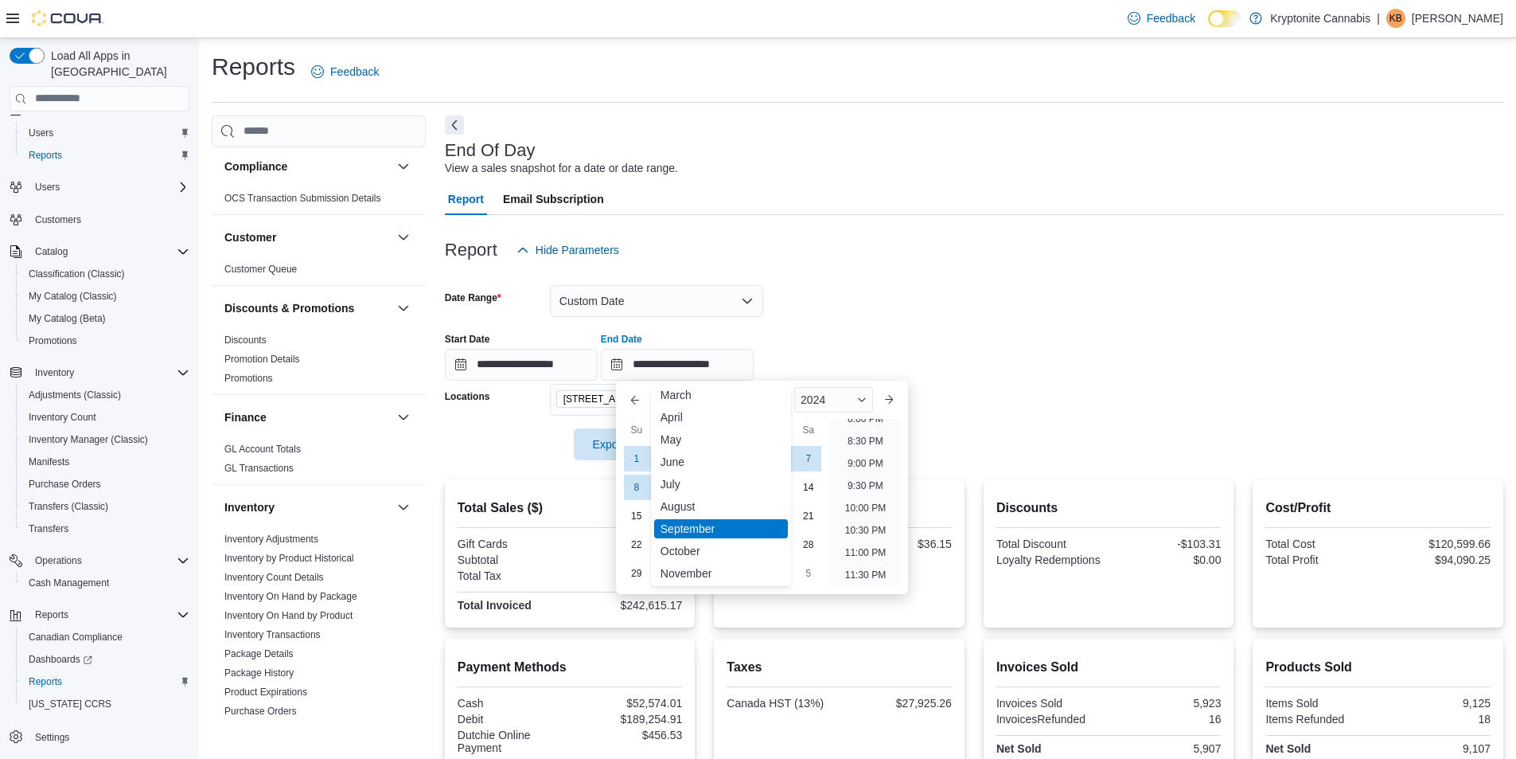
scroll to position [78, 0]
click at [710, 564] on div "December" at bounding box center [721, 569] width 134 height 19
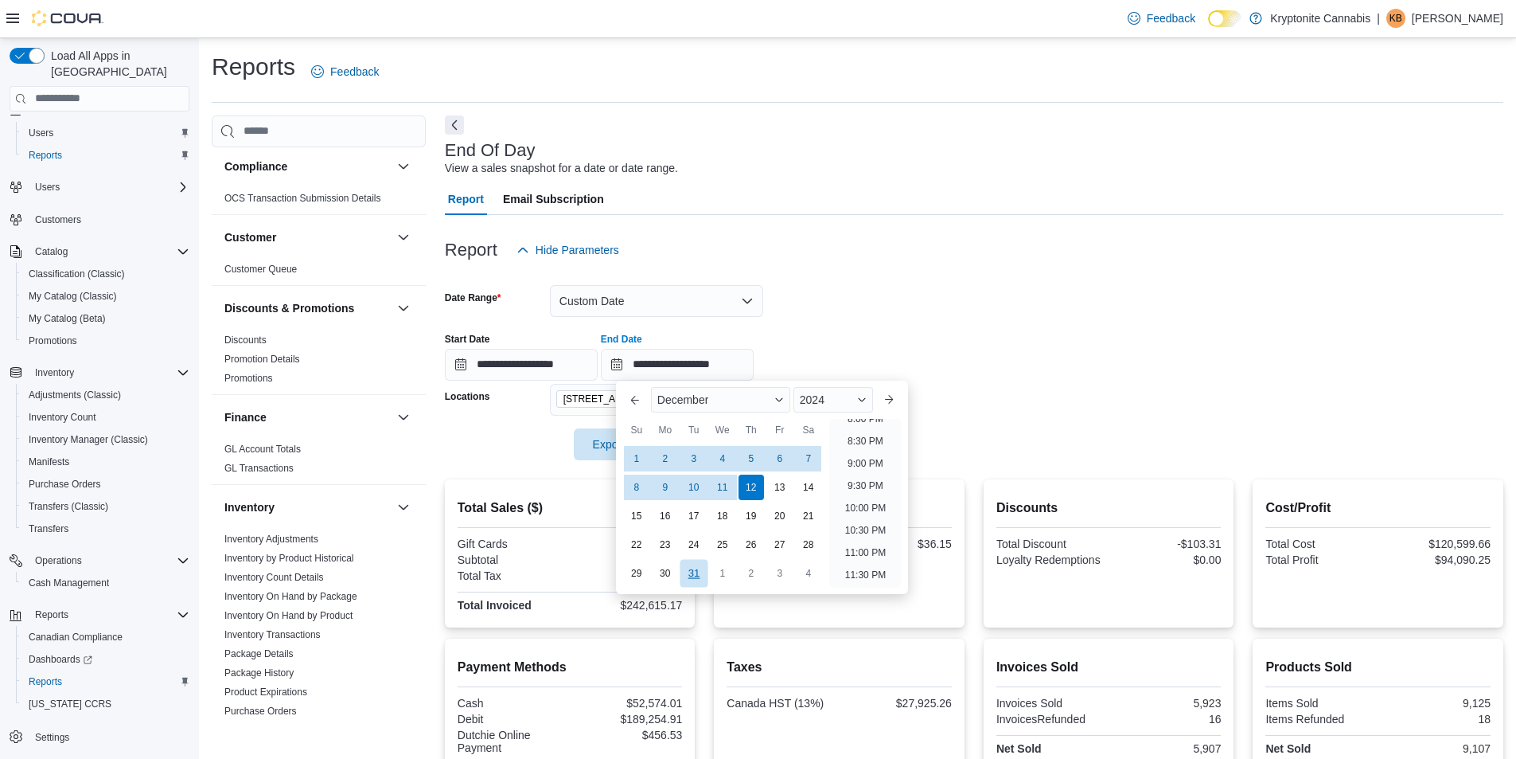
click at [698, 572] on div "31" at bounding box center [694, 573] width 28 height 28
type input "**********"
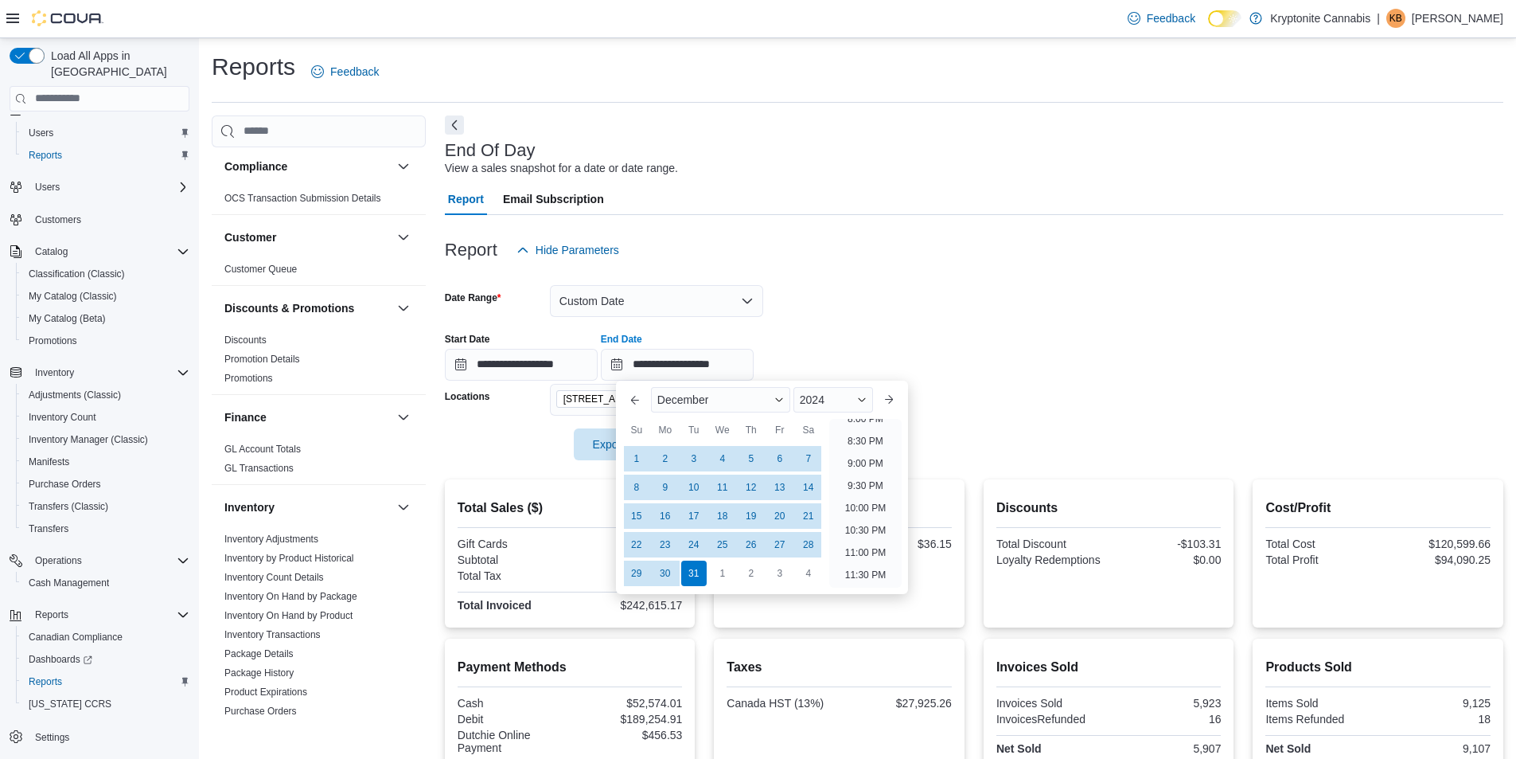
click at [1071, 423] on div at bounding box center [974, 421] width 1059 height 13
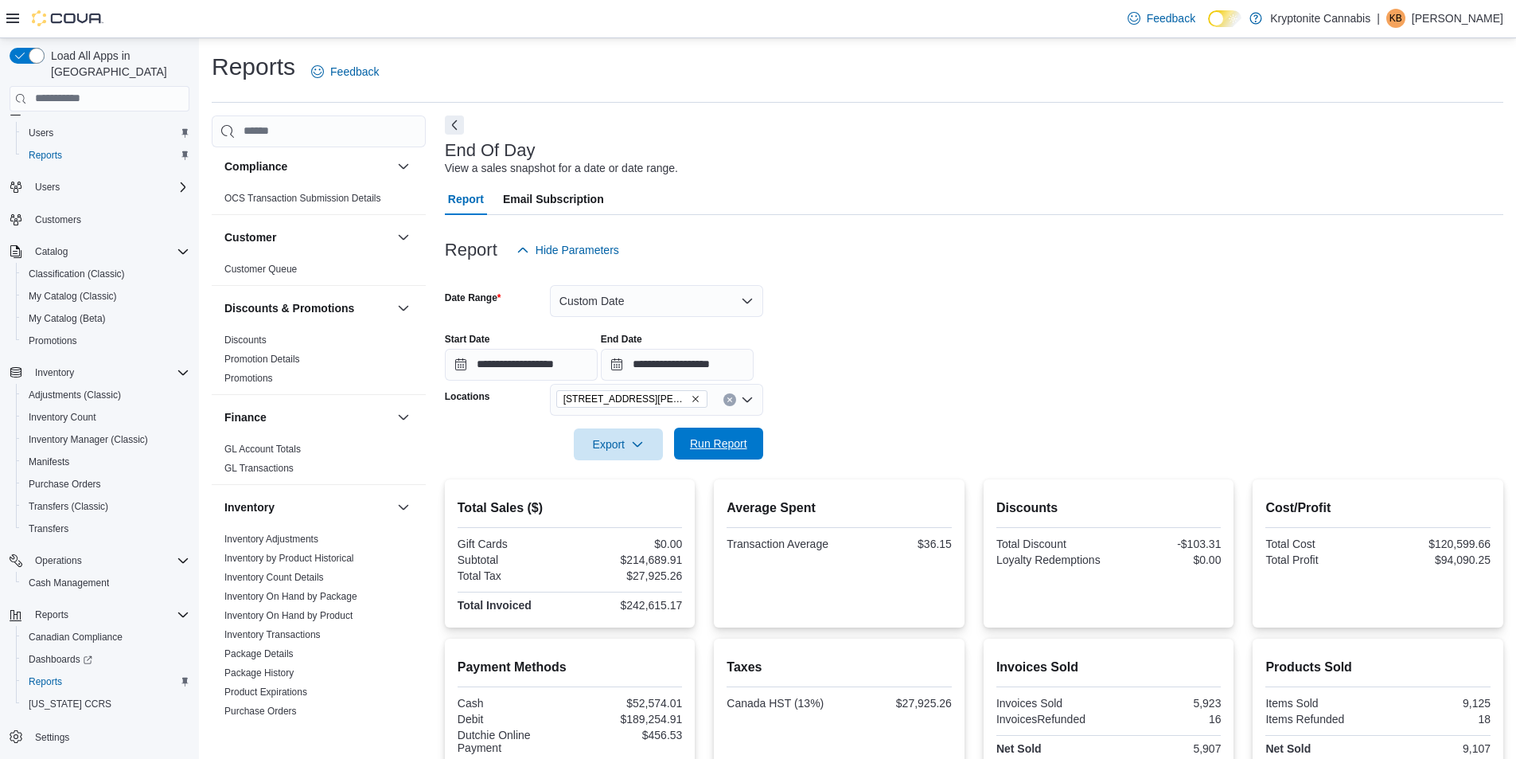
click at [716, 443] on span "Run Report" at bounding box center [718, 443] width 57 height 16
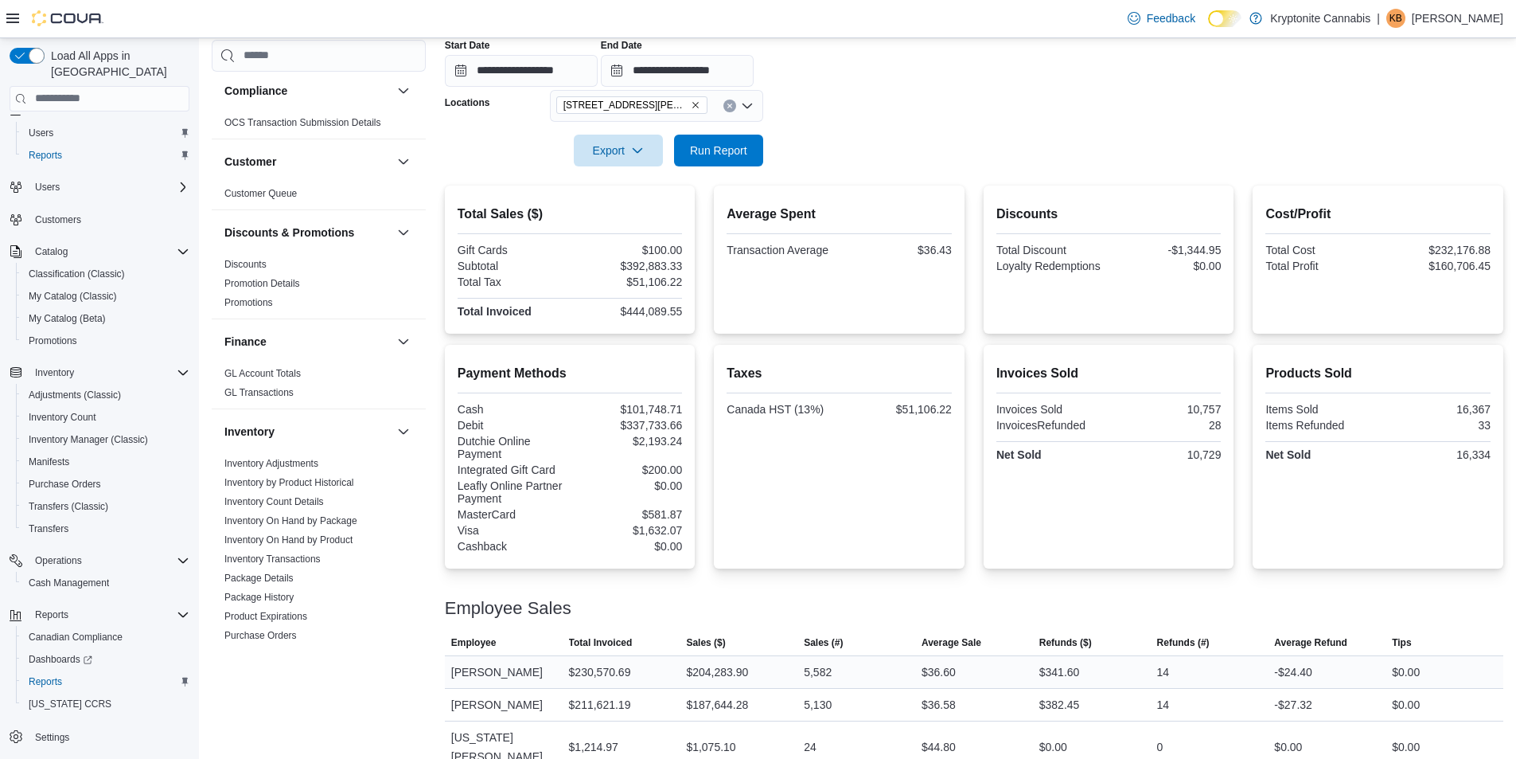
scroll to position [194, 0]
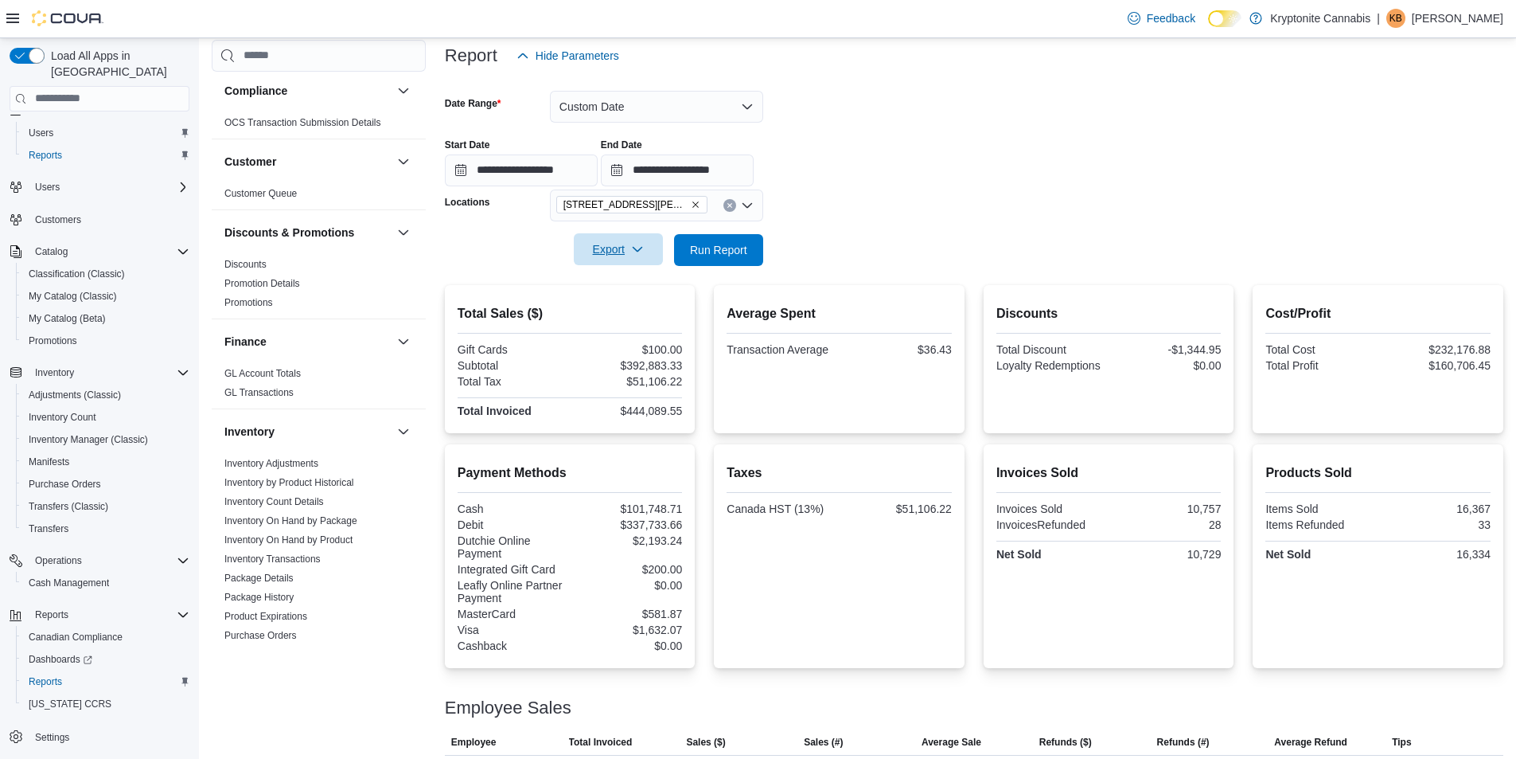
click at [604, 251] on span "Export" at bounding box center [618, 249] width 70 height 32
click at [638, 319] on span "Export to Pdf" at bounding box center [621, 313] width 72 height 13
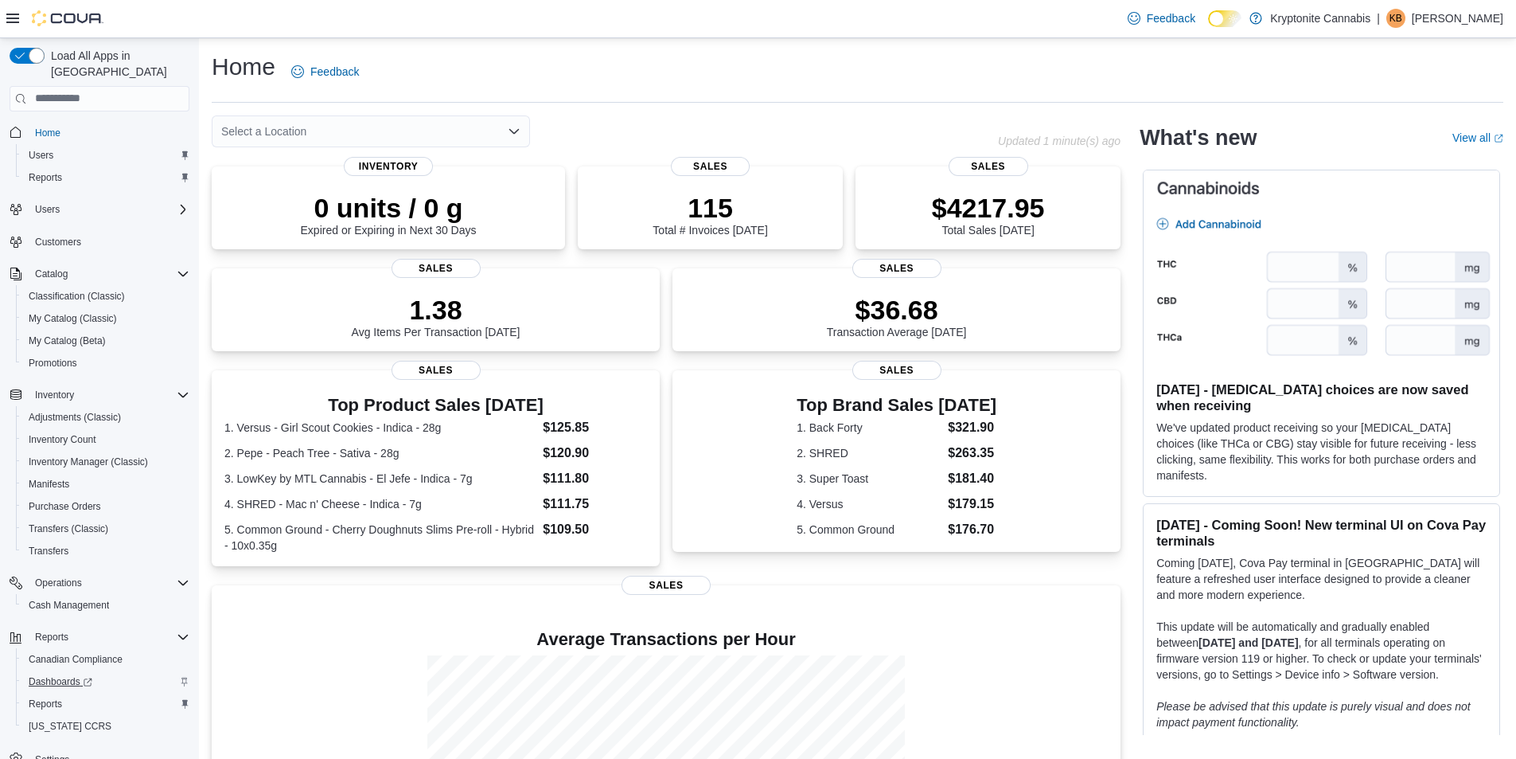
scroll to position [22, 0]
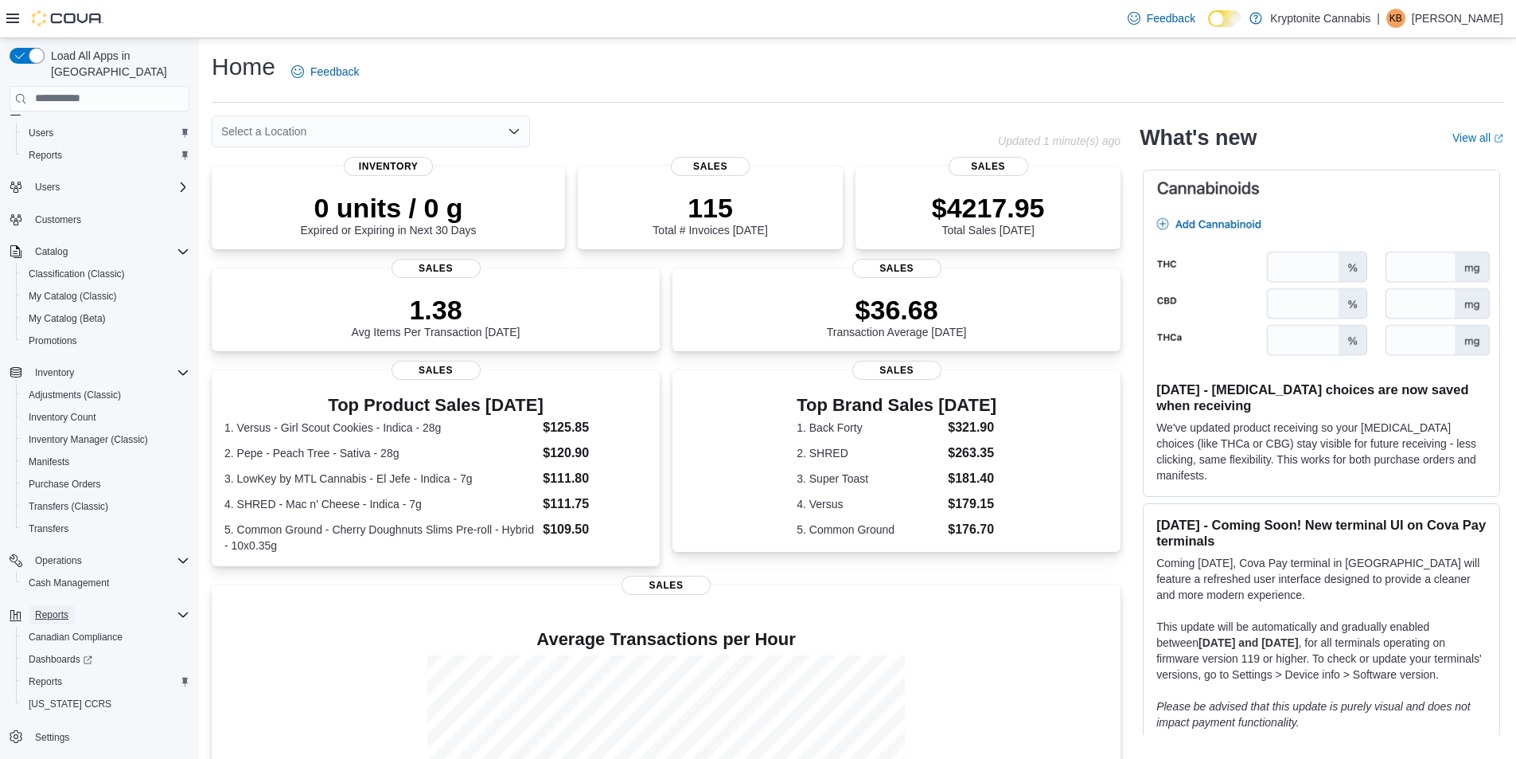
click at [52, 608] on span "Reports" at bounding box center [51, 614] width 33 height 13
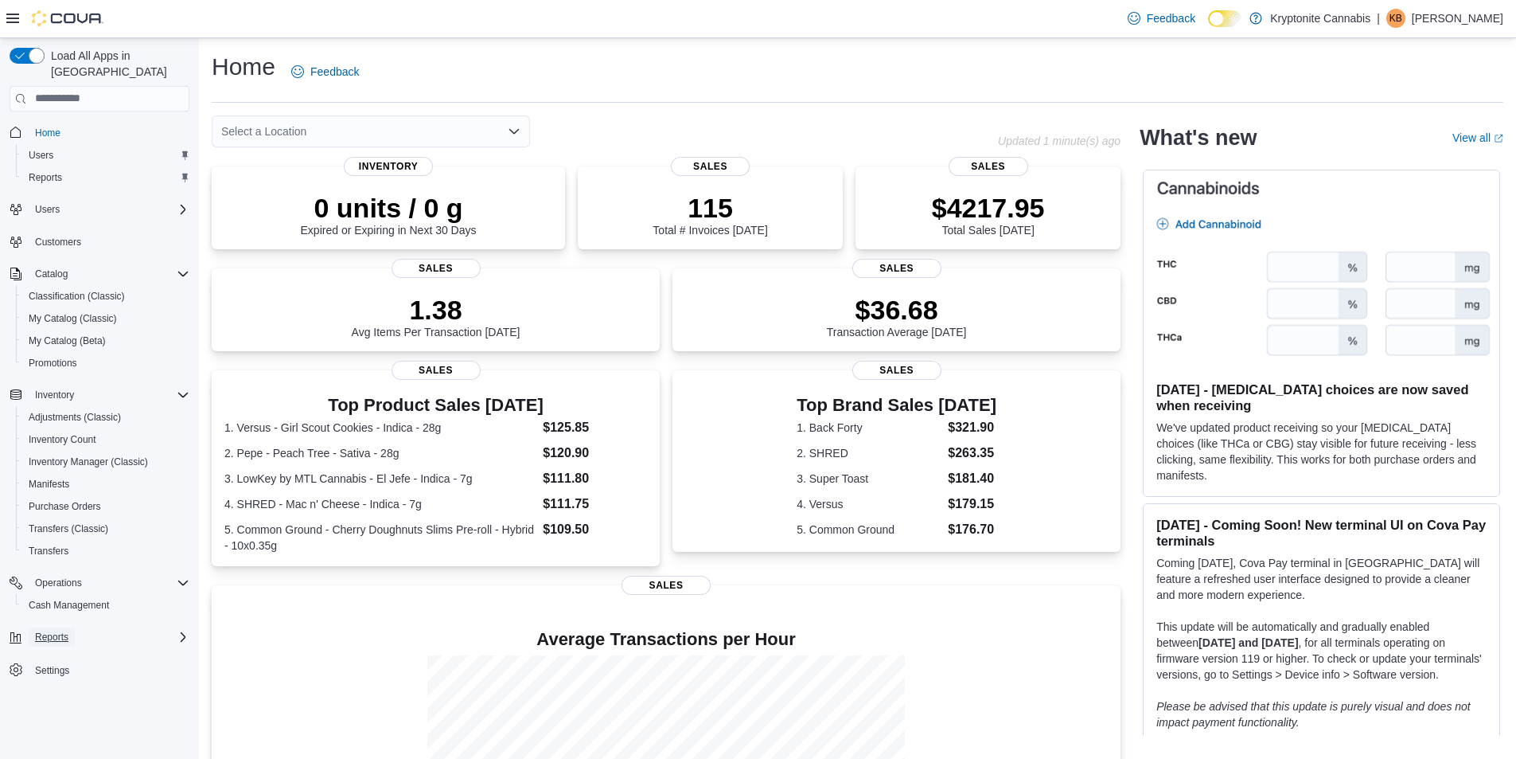
click at [51, 630] on span "Reports" at bounding box center [51, 636] width 33 height 13
click at [55, 675] on span "Dashboards" at bounding box center [61, 681] width 64 height 13
click at [48, 630] on span "Reports" at bounding box center [51, 636] width 33 height 13
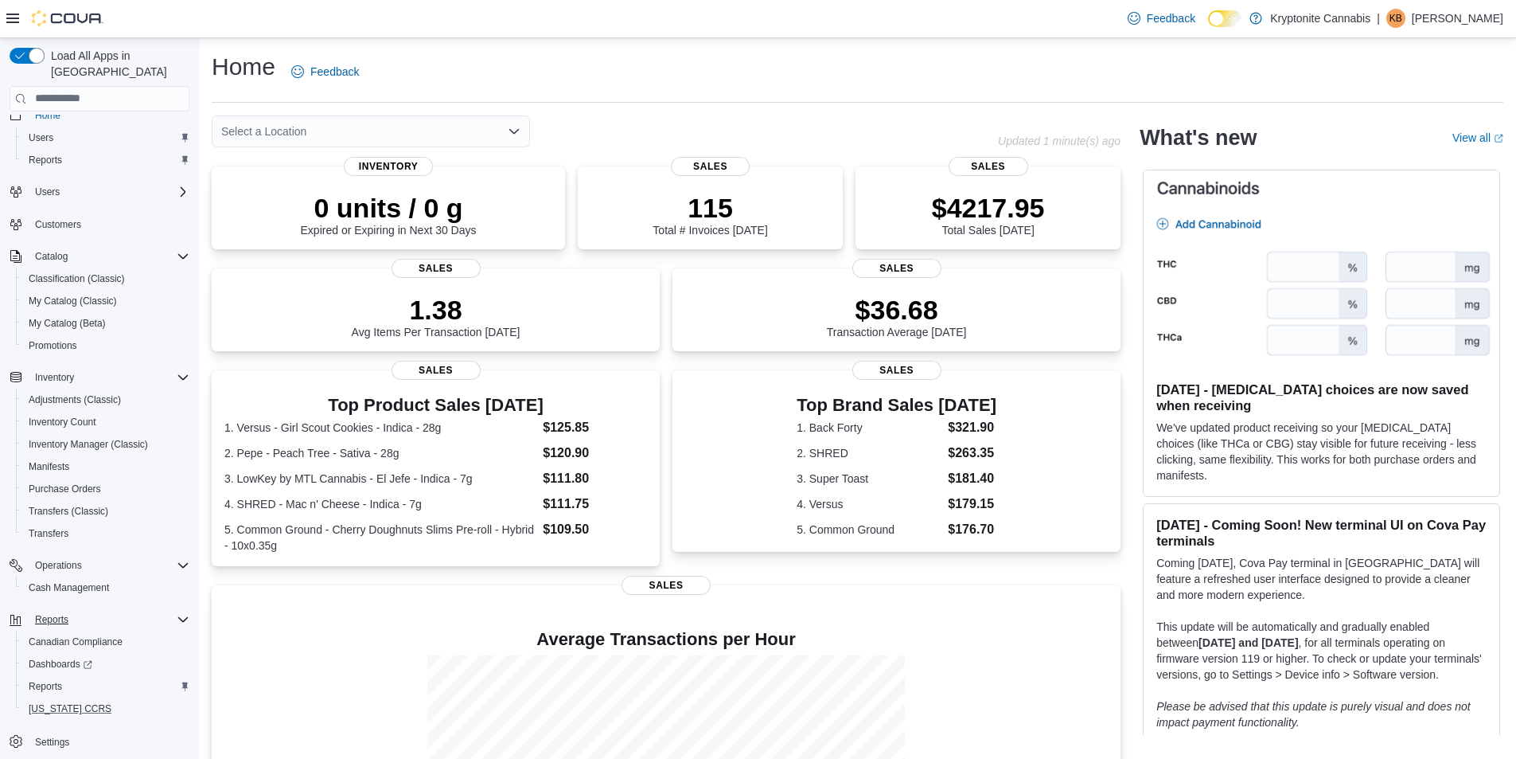
scroll to position [22, 0]
click at [41, 675] on span "Reports" at bounding box center [45, 681] width 33 height 13
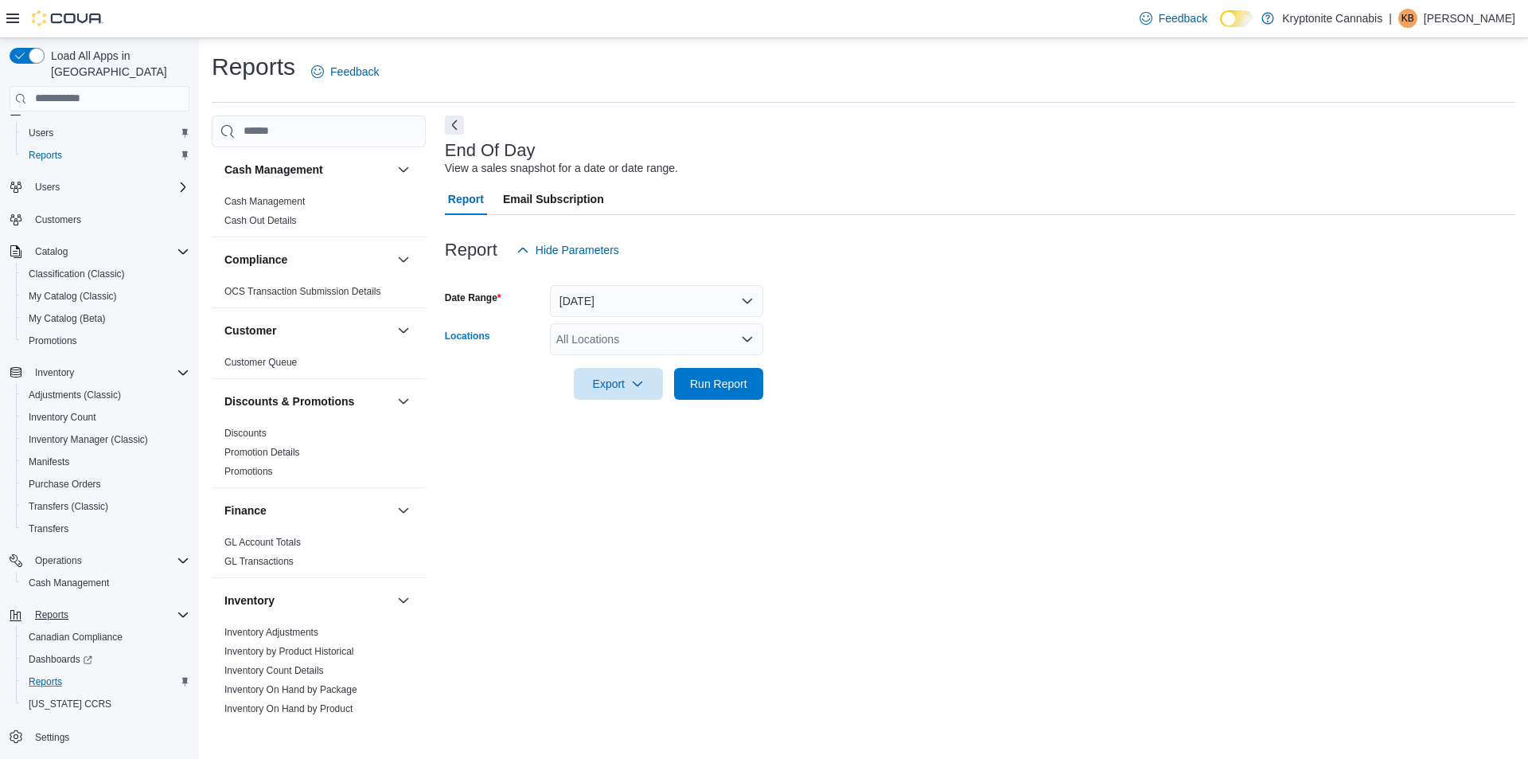
click at [687, 341] on div "All Locations" at bounding box center [656, 339] width 213 height 32
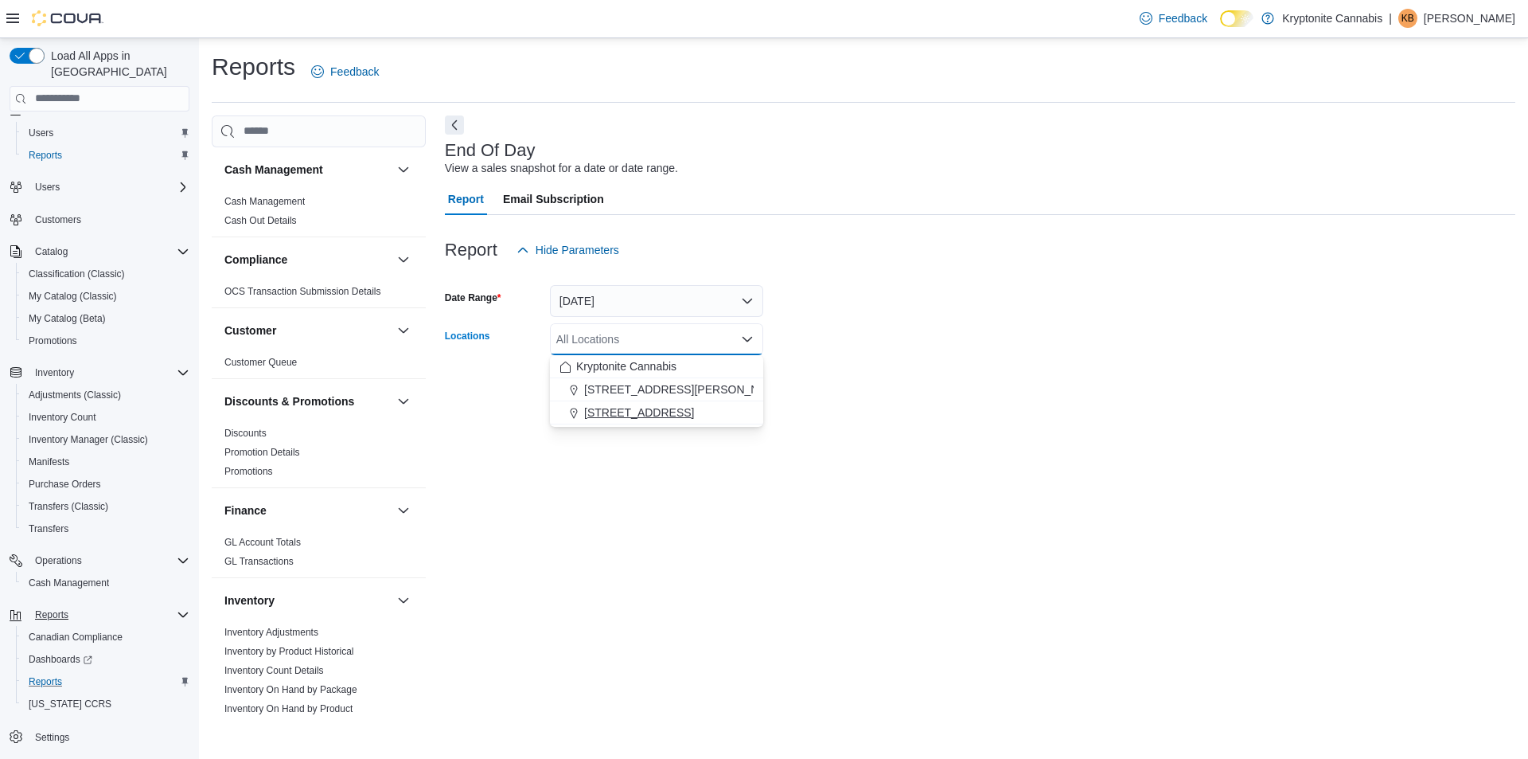
click at [671, 413] on span "[STREET_ADDRESS]" at bounding box center [639, 412] width 110 height 16
click at [840, 423] on div "End Of Day View a sales snapshot for a date or date range. Report Email Subscri…" at bounding box center [980, 415] width 1071 height 601
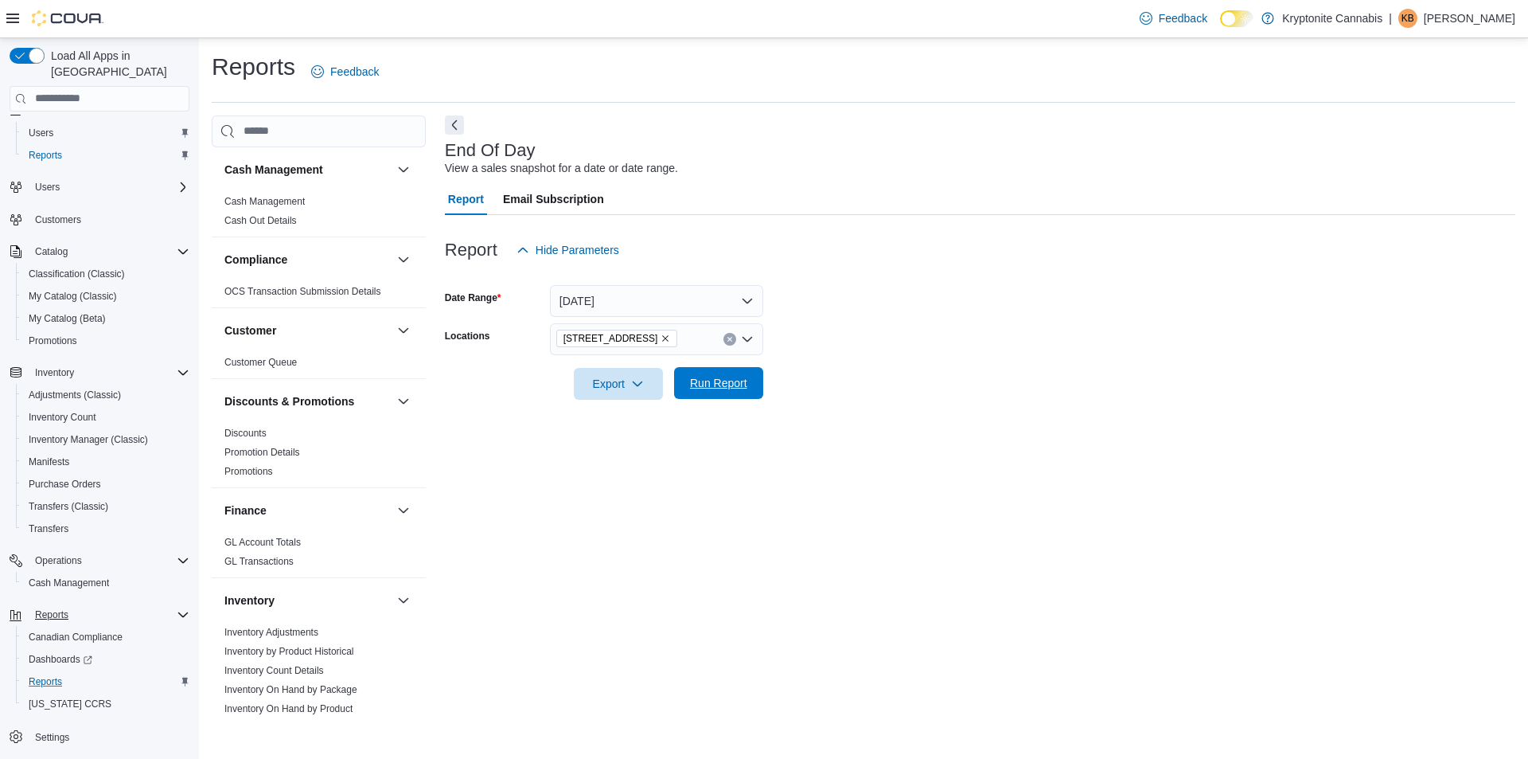
click at [717, 390] on span "Run Report" at bounding box center [718, 383] width 57 height 16
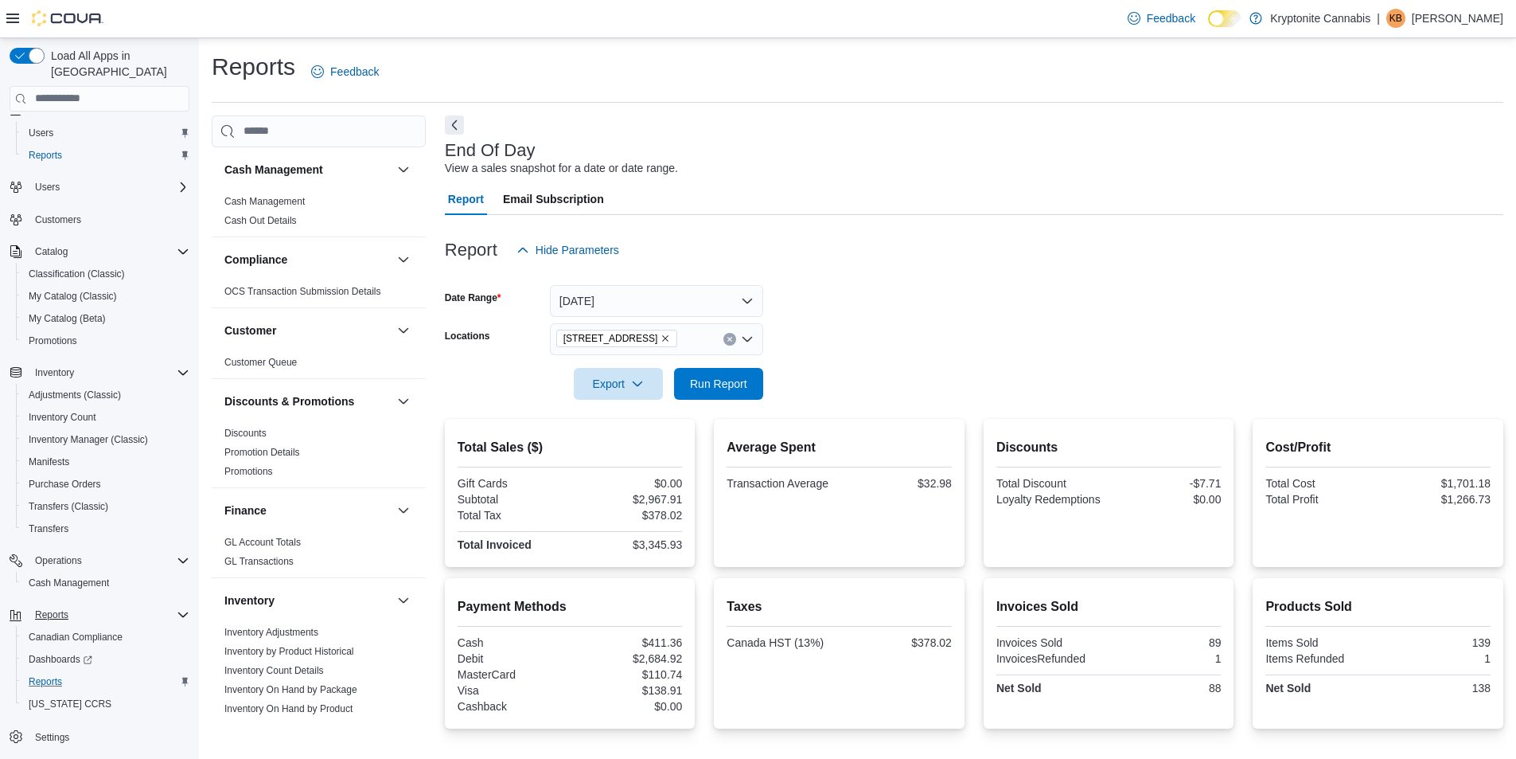
click at [670, 338] on icon "Remove 555 Rossland Road E Unit D from selection in this group" at bounding box center [666, 339] width 10 height 10
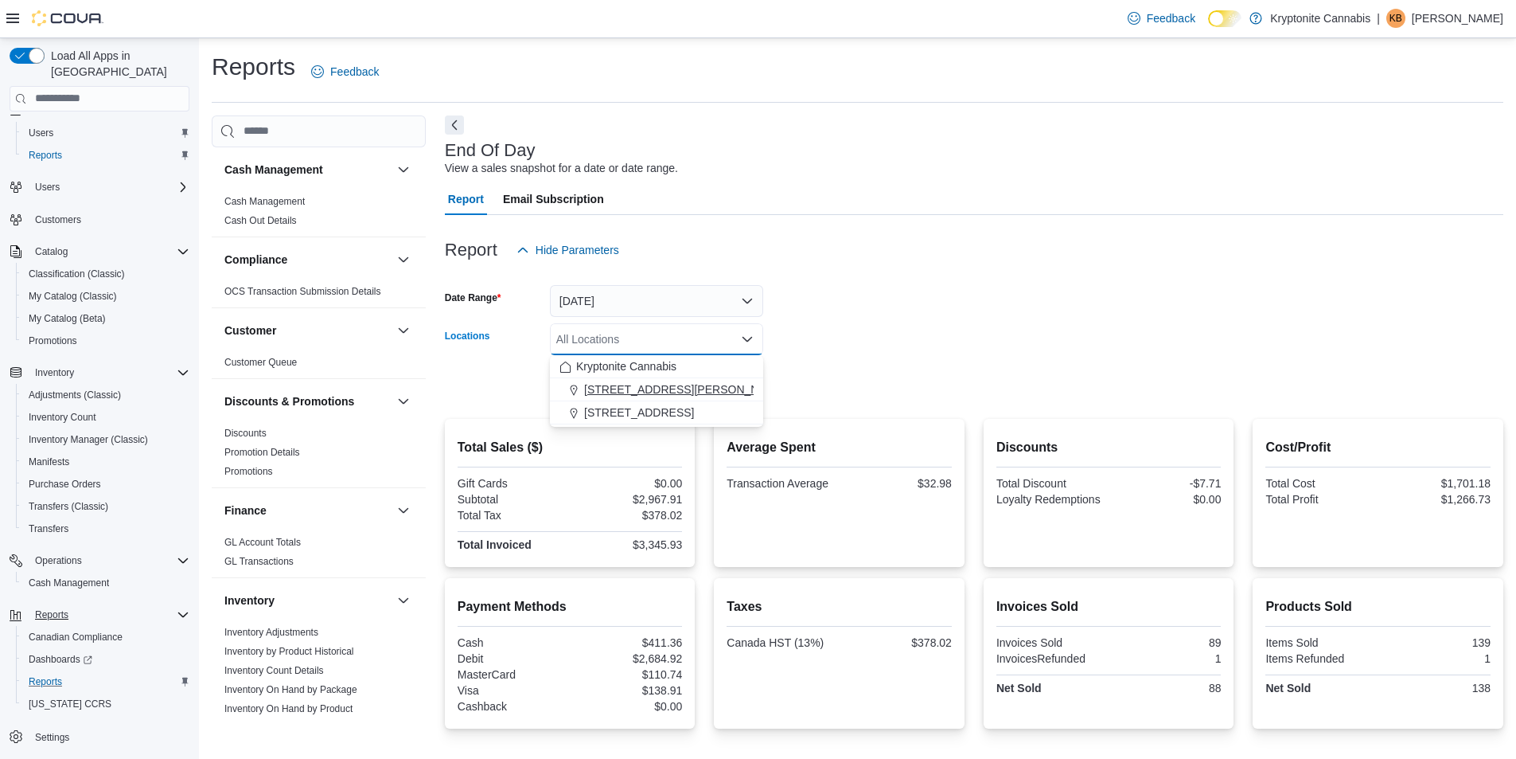
click at [647, 388] on span "[STREET_ADDRESS][PERSON_NAME]" at bounding box center [685, 389] width 202 height 16
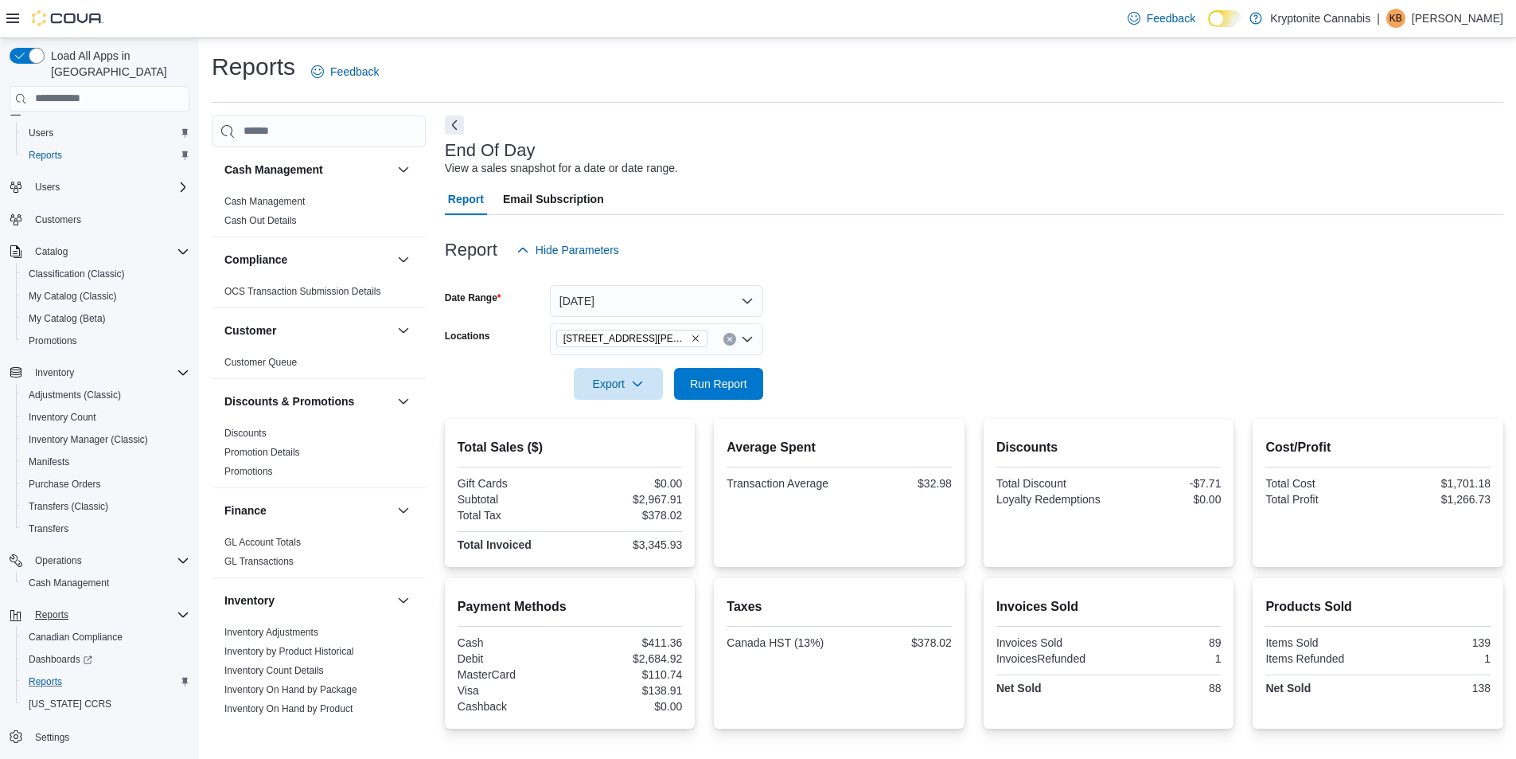
click at [908, 372] on form "Date Range [DATE] Locations [STREET_ADDRESS][PERSON_NAME] Export Run Report" at bounding box center [974, 333] width 1059 height 134
click at [758, 375] on button "Run Report" at bounding box center [718, 383] width 89 height 32
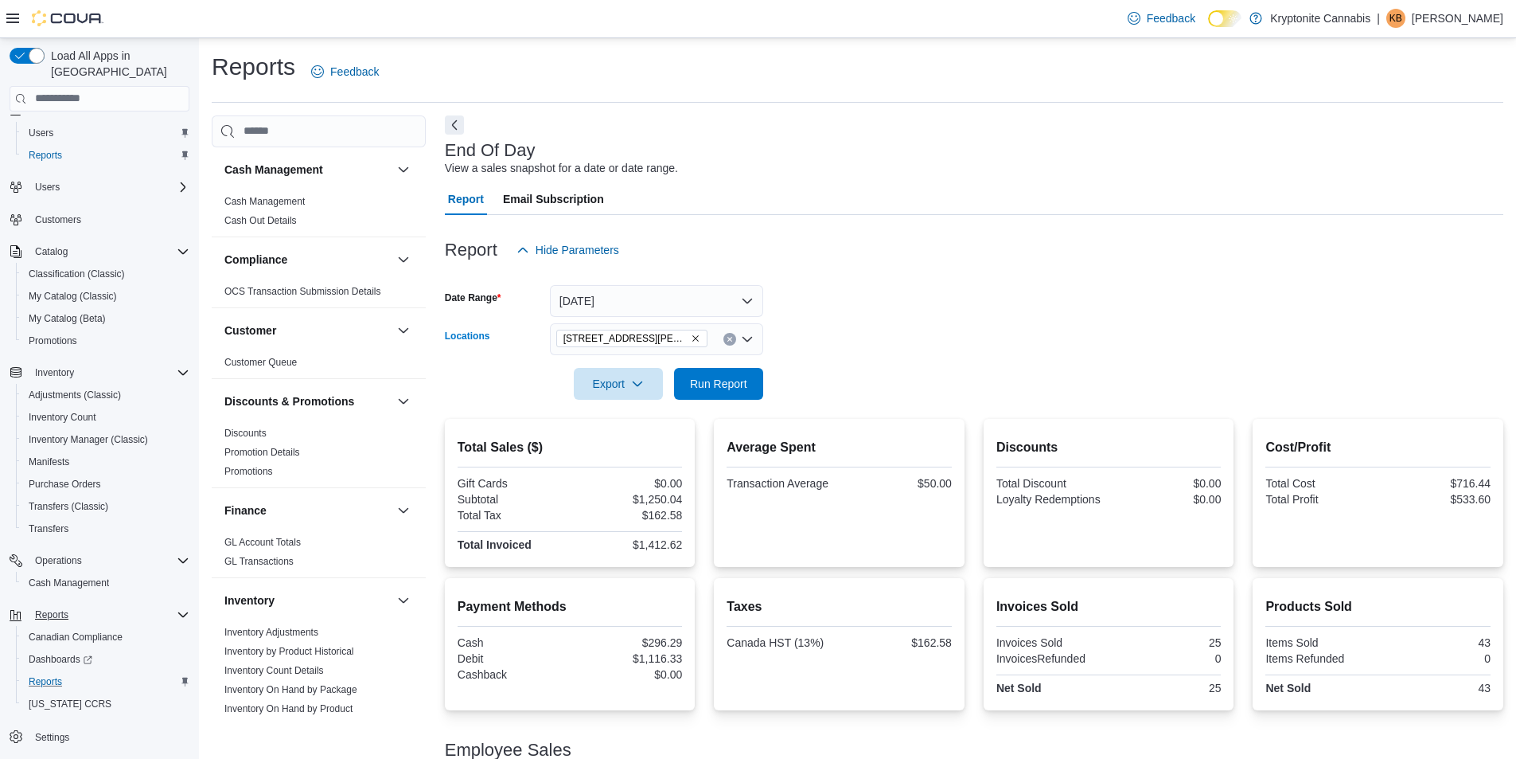
click at [691, 337] on icon "Remove 107 Peter St Unit F from selection in this group" at bounding box center [696, 339] width 10 height 10
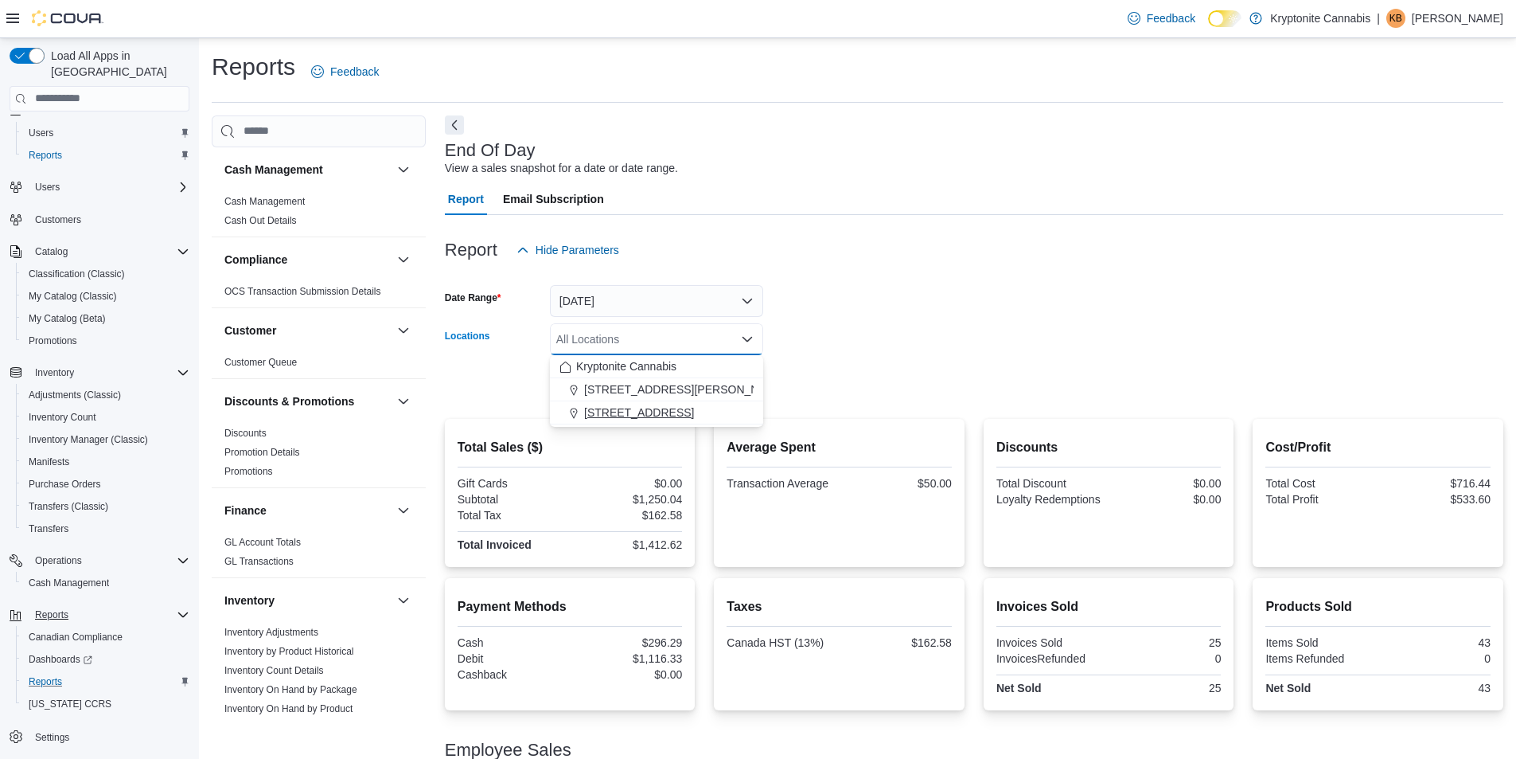
click at [634, 407] on span "[STREET_ADDRESS]" at bounding box center [639, 412] width 110 height 16
click at [661, 291] on button "[DATE]" at bounding box center [656, 301] width 213 height 32
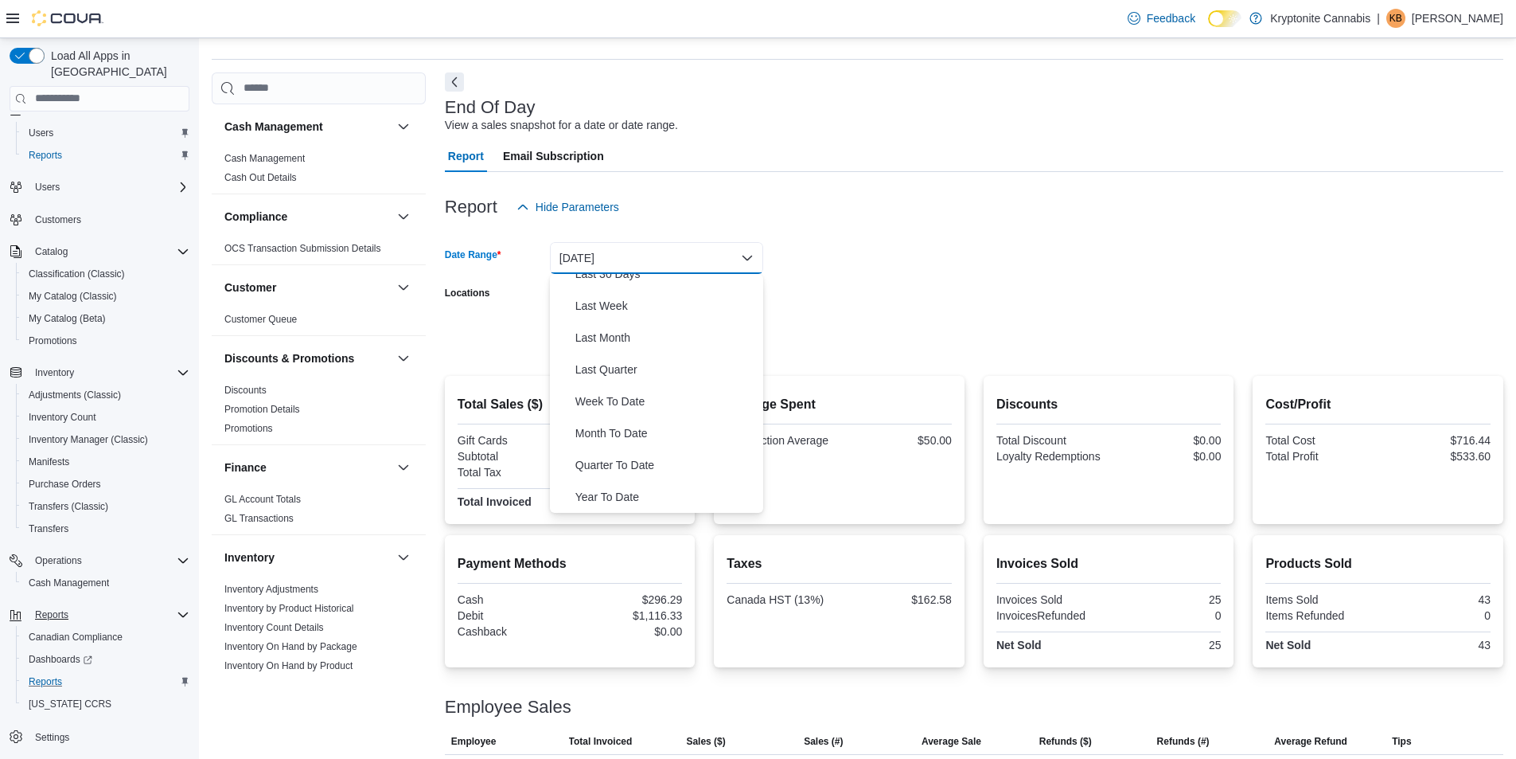
scroll to position [103, 0]
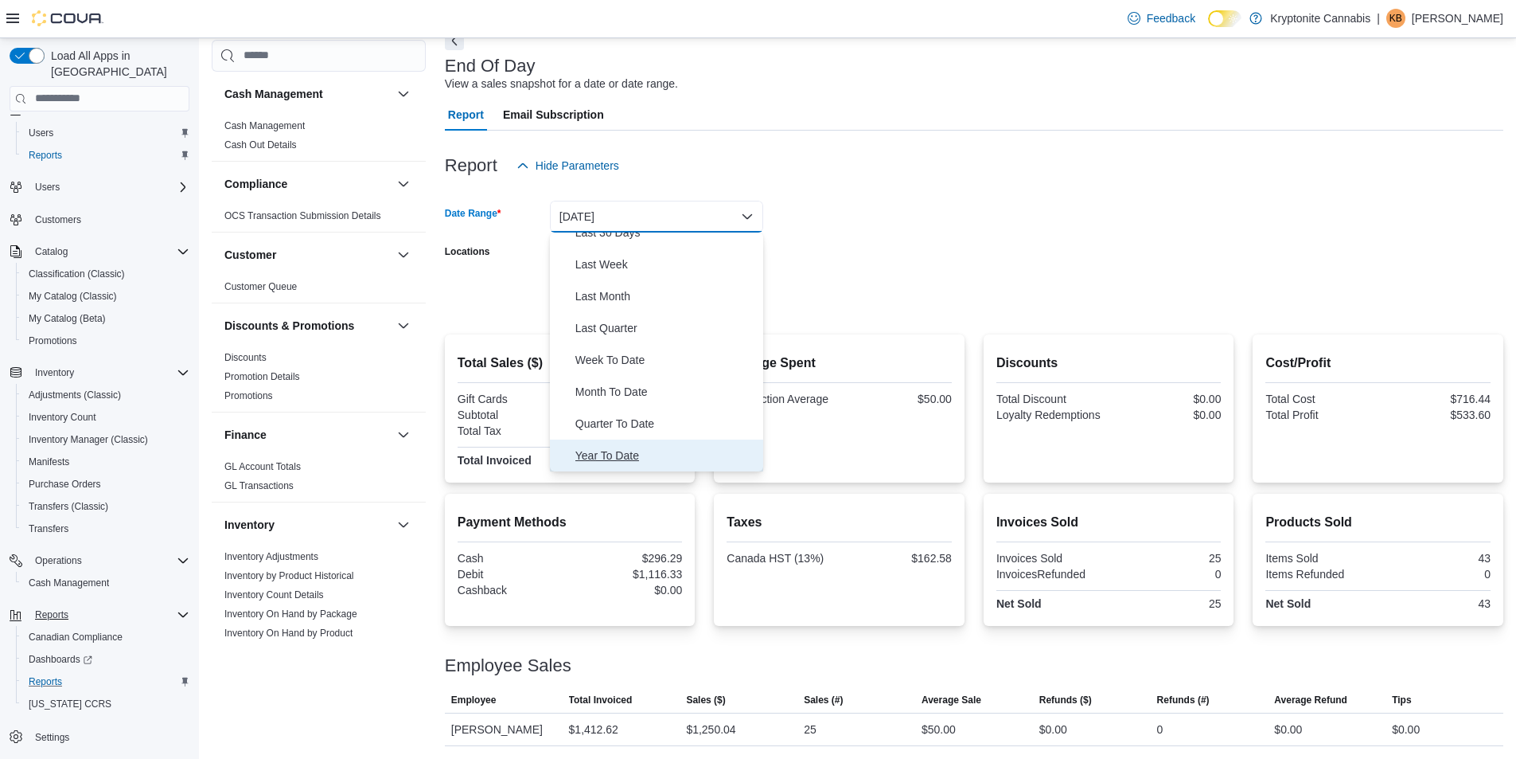
click at [625, 446] on span "Year To Date" at bounding box center [665, 455] width 181 height 19
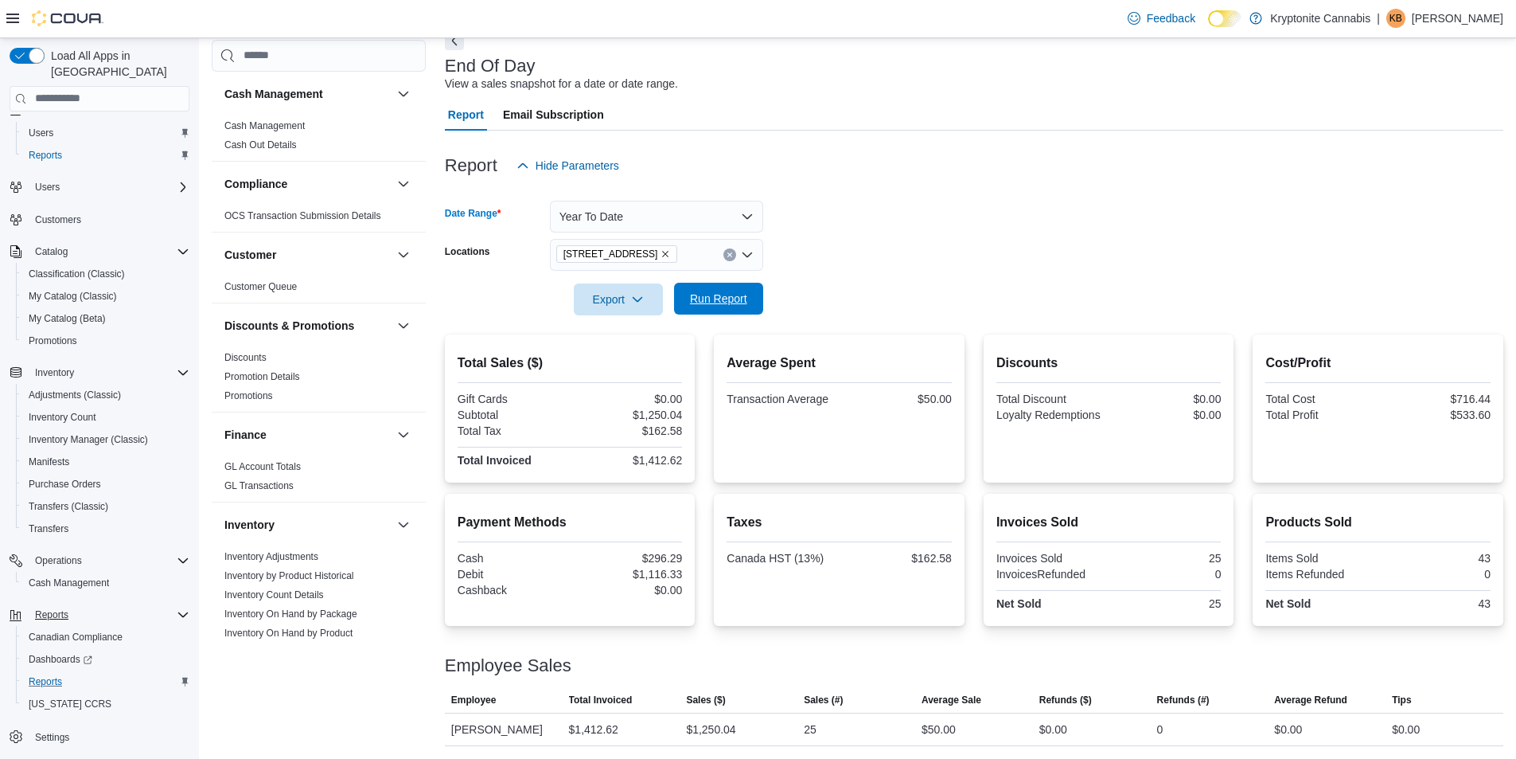
click at [707, 291] on span "Run Report" at bounding box center [718, 299] width 57 height 16
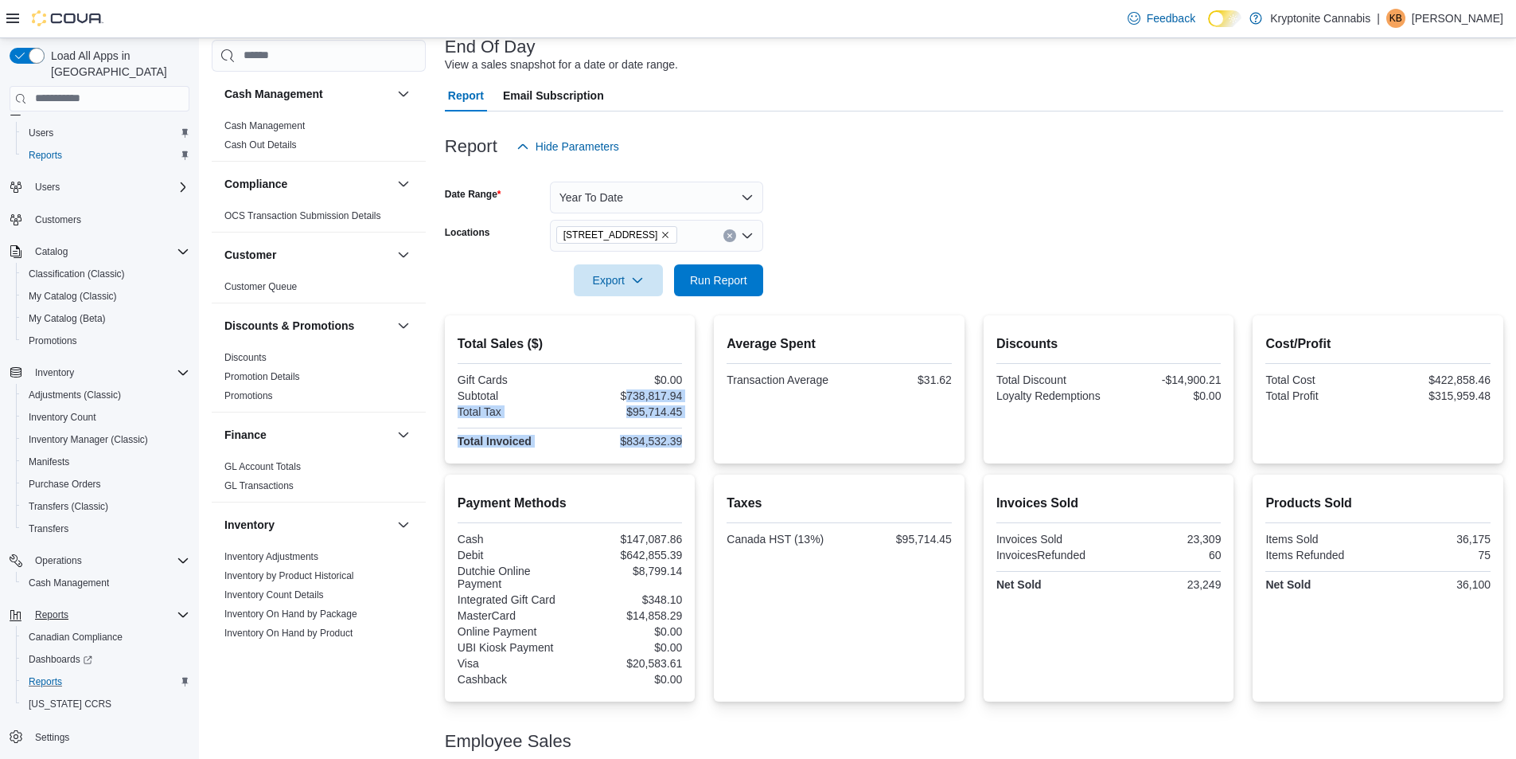
drag, startPoint x: 630, startPoint y: 395, endPoint x: 685, endPoint y: 443, distance: 73.3
click at [683, 443] on div "Gift Cards $0.00 Subtotal $738,817.94 Total Tax $95,714.45 Total Invoiced $834,…" at bounding box center [570, 411] width 225 height 77
click at [857, 224] on form "Date Range Year To Date Locations [STREET_ADDRESS] Unit D Export Run Report" at bounding box center [974, 229] width 1059 height 134
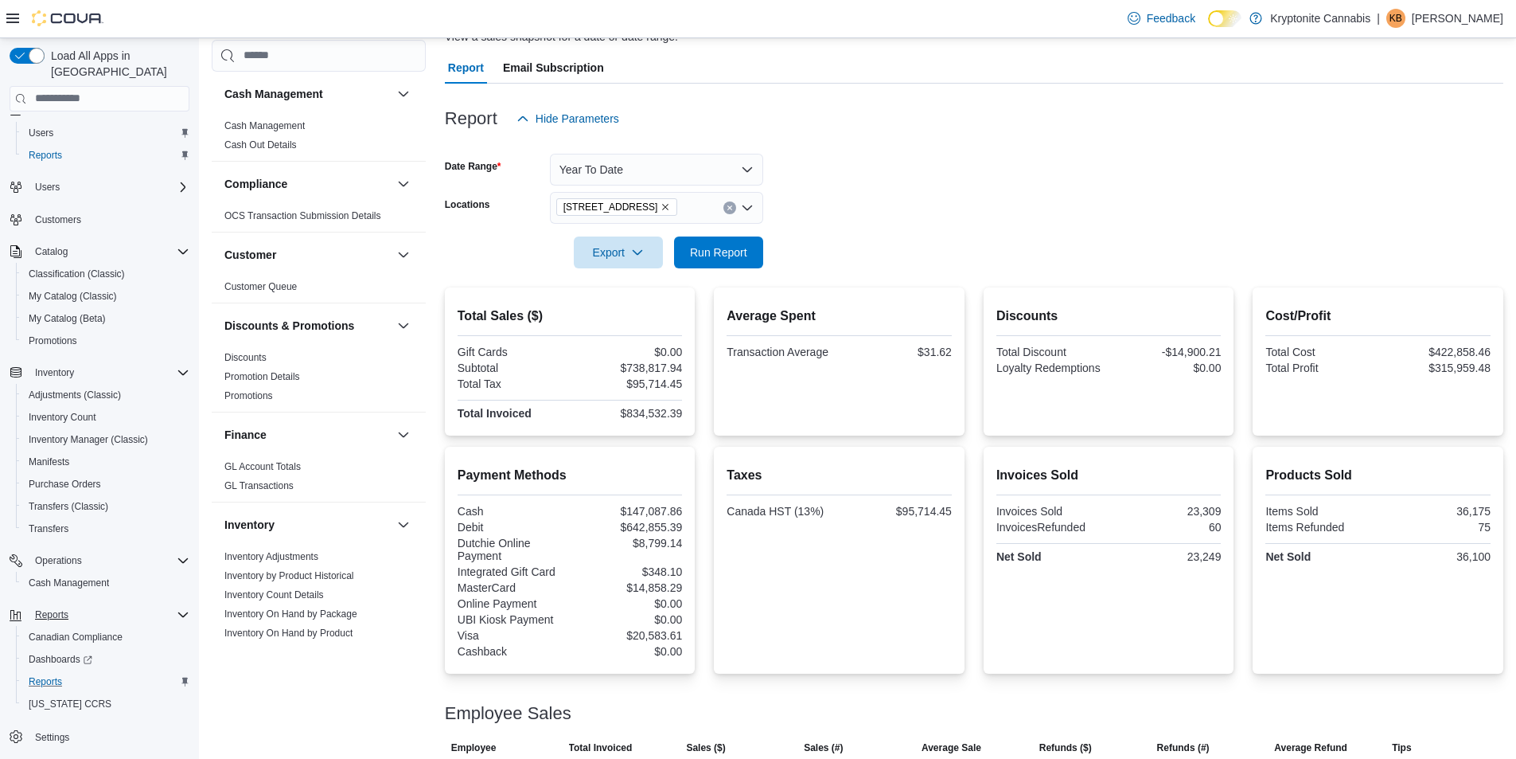
scroll to position [103, 0]
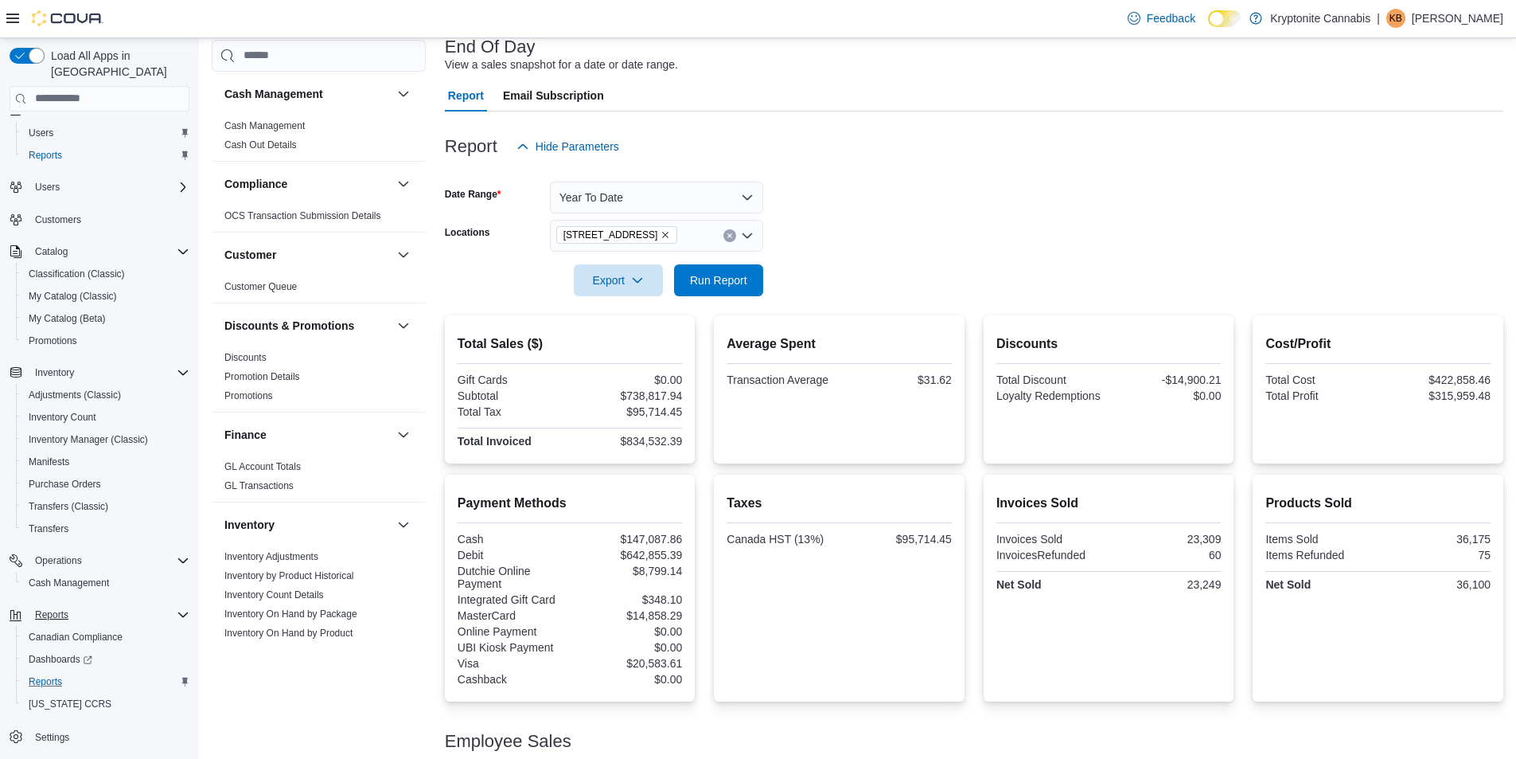
click at [670, 231] on icon "Remove 555 Rossland Road E Unit D from selection in this group" at bounding box center [666, 235] width 10 height 10
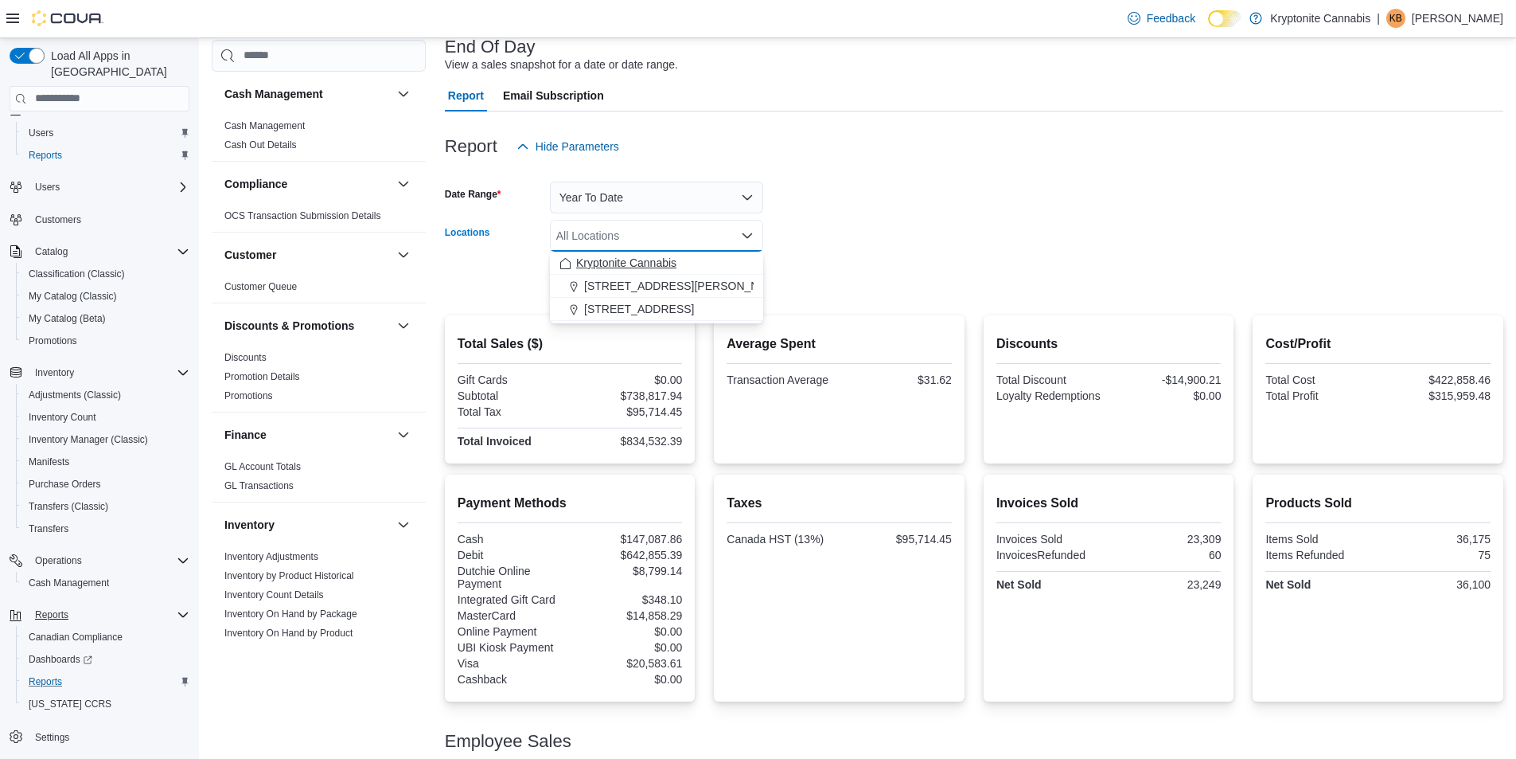
click at [667, 259] on span "Kryptonite Cannabis" at bounding box center [626, 263] width 100 height 16
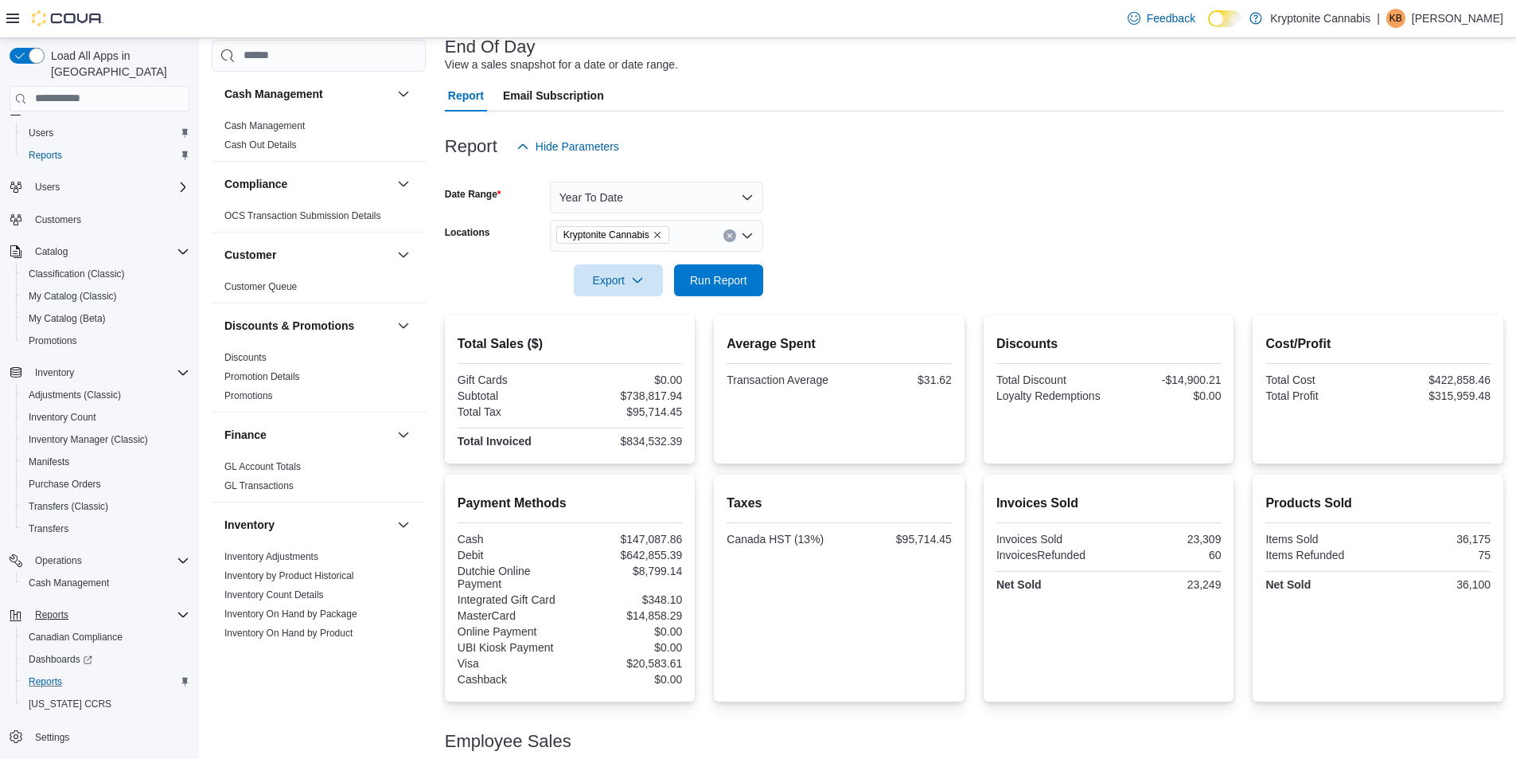
click at [1042, 219] on form "Date Range Year To Date Locations [GEOGRAPHIC_DATA] Cannabis Export Run Report" at bounding box center [974, 229] width 1059 height 134
click at [728, 278] on span "Run Report" at bounding box center [718, 279] width 57 height 16
